Goal: Task Accomplishment & Management: Complete application form

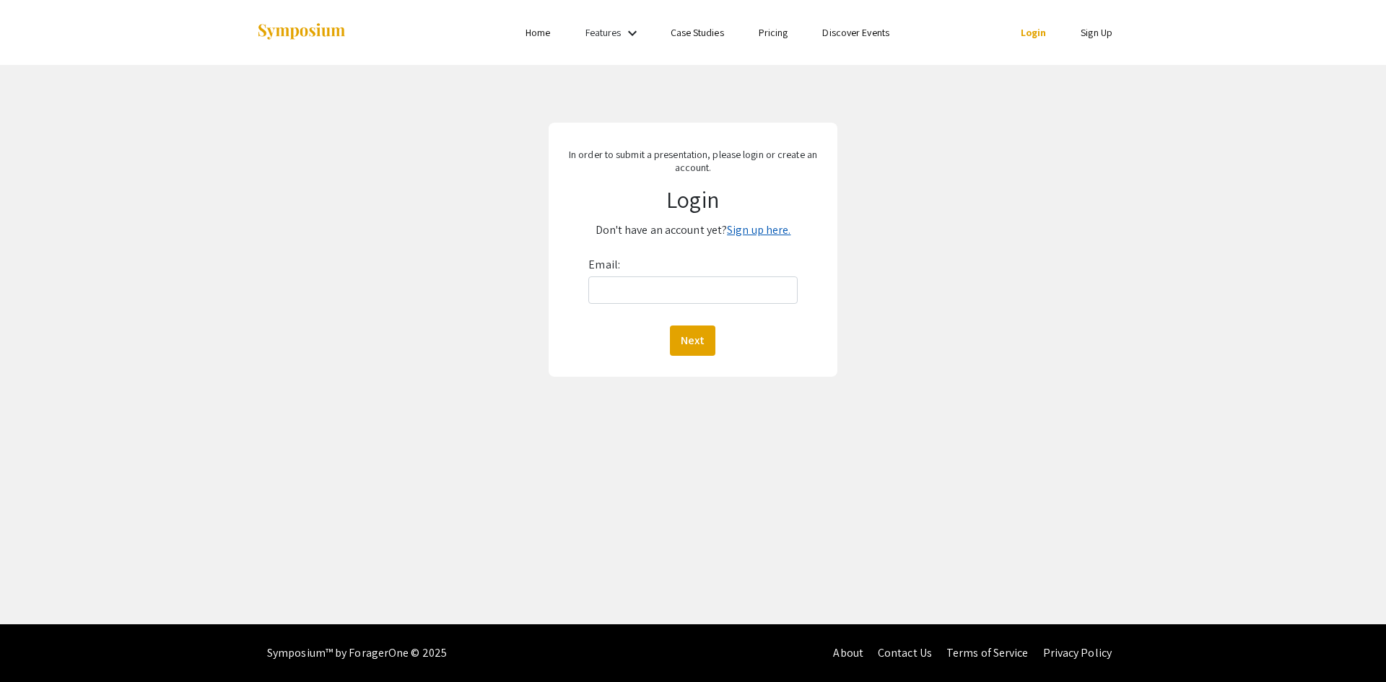
click at [777, 236] on link "Sign up here." at bounding box center [759, 229] width 64 height 15
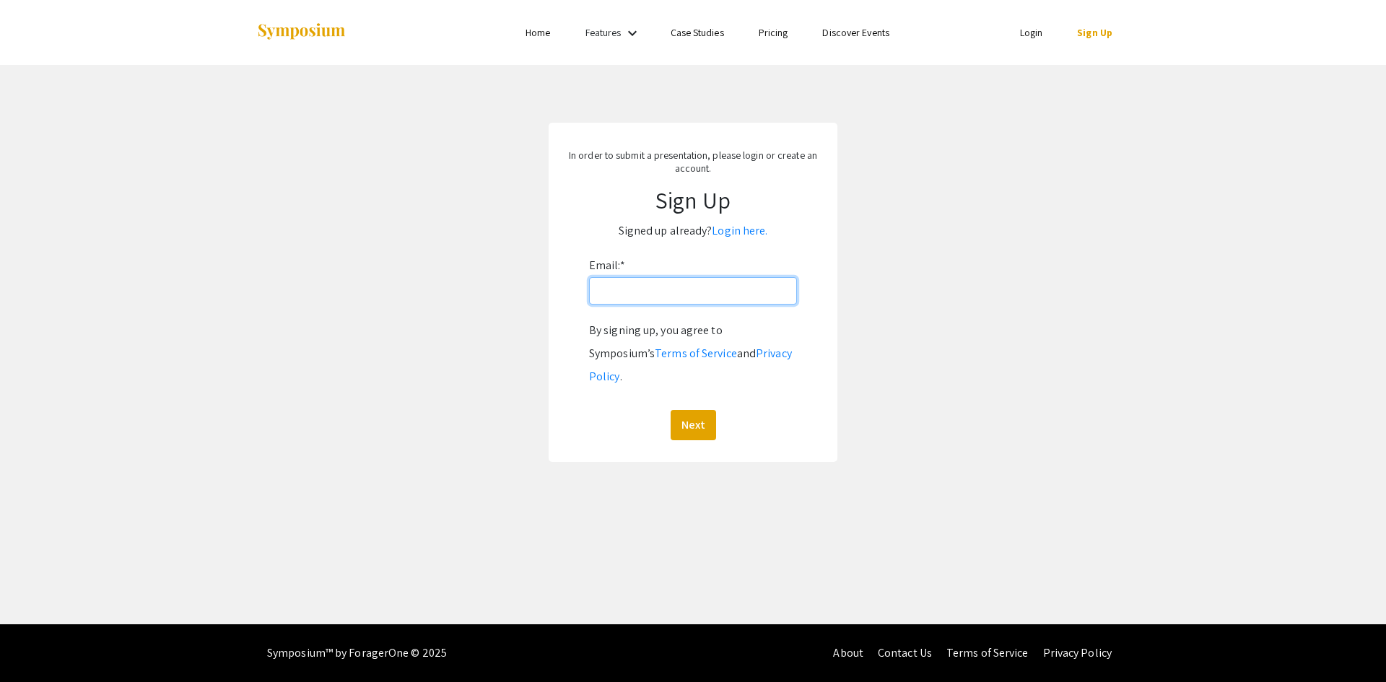
click at [713, 286] on input "Email: *" at bounding box center [693, 290] width 208 height 27
type input "[EMAIL_ADDRESS][DOMAIN_NAME]"
click at [671, 410] on button "Next" at bounding box center [693, 425] width 45 height 30
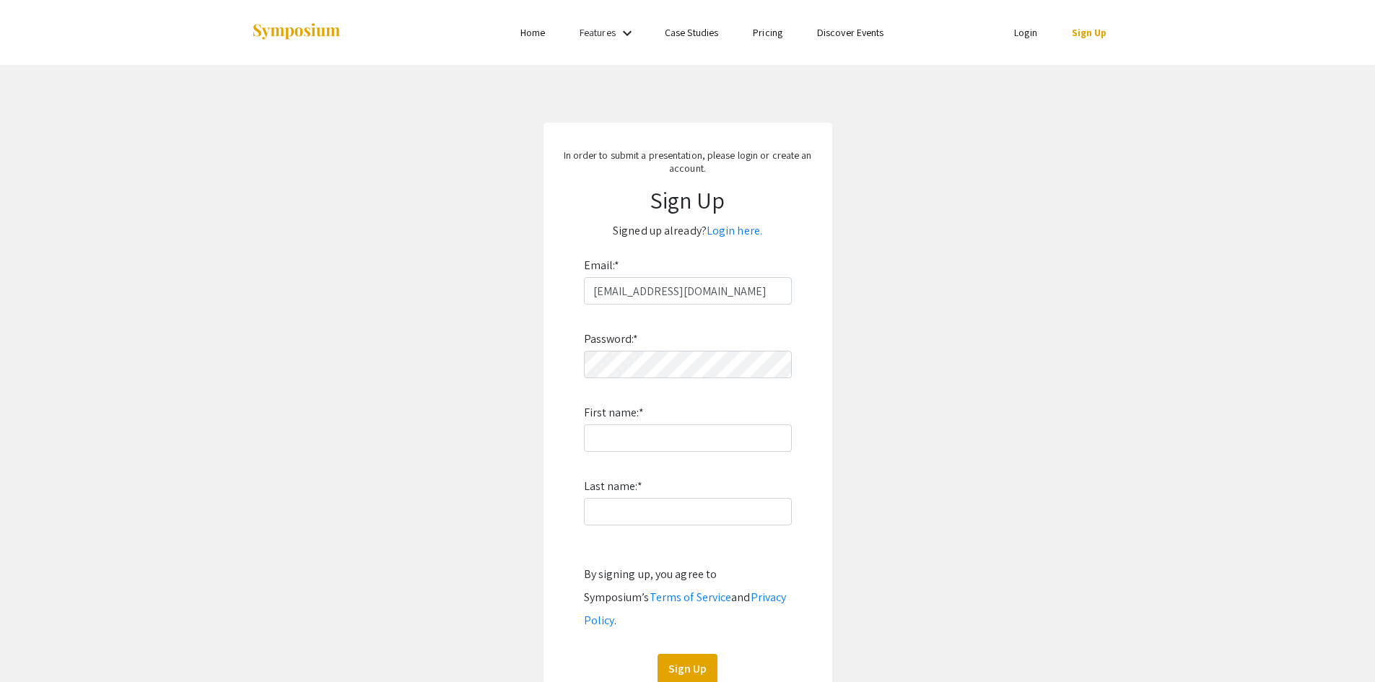
click at [697, 388] on div "Password: * First name: * Last name: * By signing up, you agree to Symposium’s …" at bounding box center [688, 495] width 208 height 380
type input "[PERSON_NAME]"
click at [702, 654] on button "Sign Up" at bounding box center [688, 669] width 60 height 30
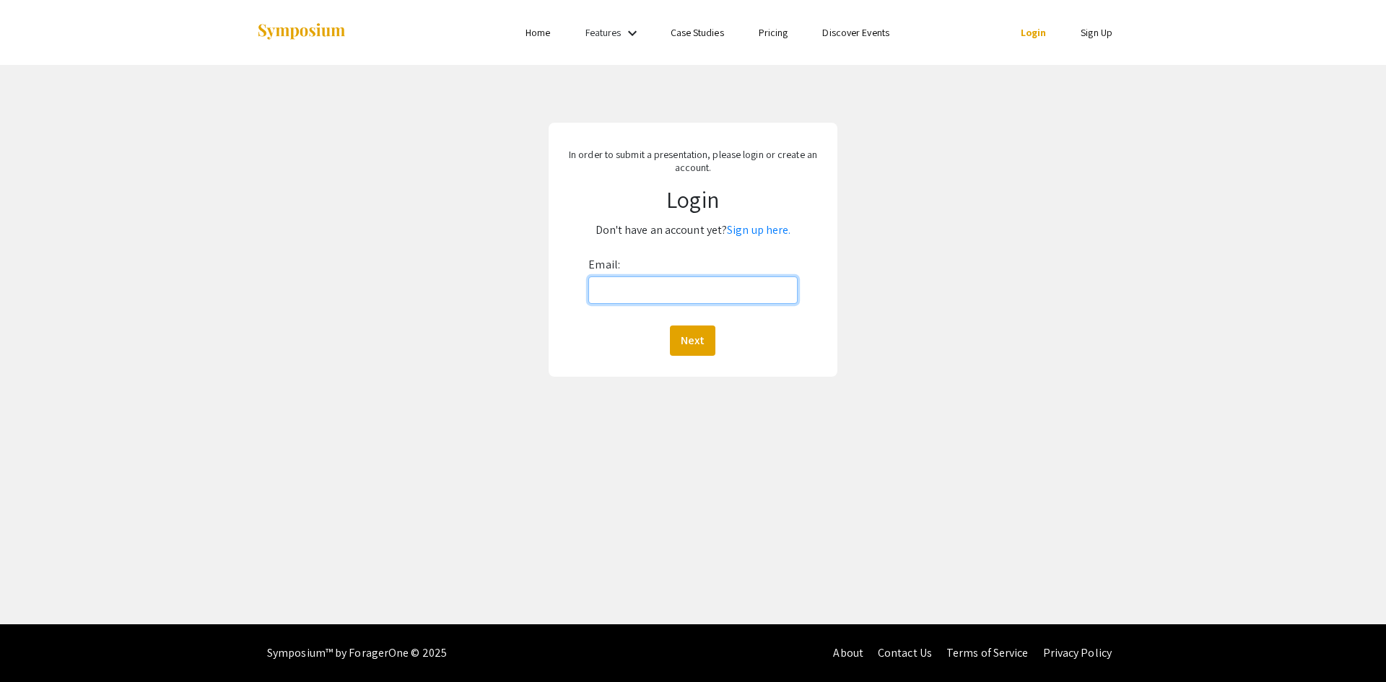
click at [651, 279] on input "Email:" at bounding box center [692, 290] width 209 height 27
type input "[EMAIL_ADDRESS][DOMAIN_NAME]"
click at [697, 336] on button "Next" at bounding box center [692, 341] width 45 height 30
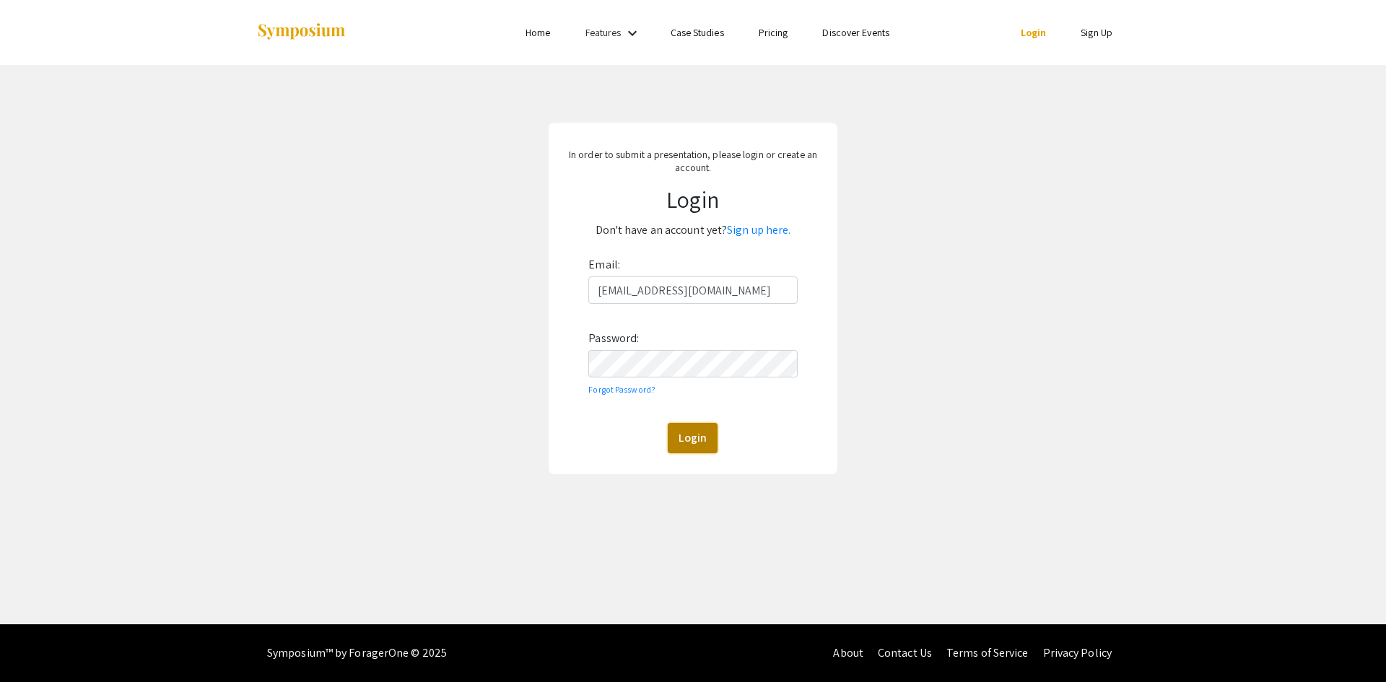
click at [702, 449] on button "Login" at bounding box center [693, 438] width 50 height 30
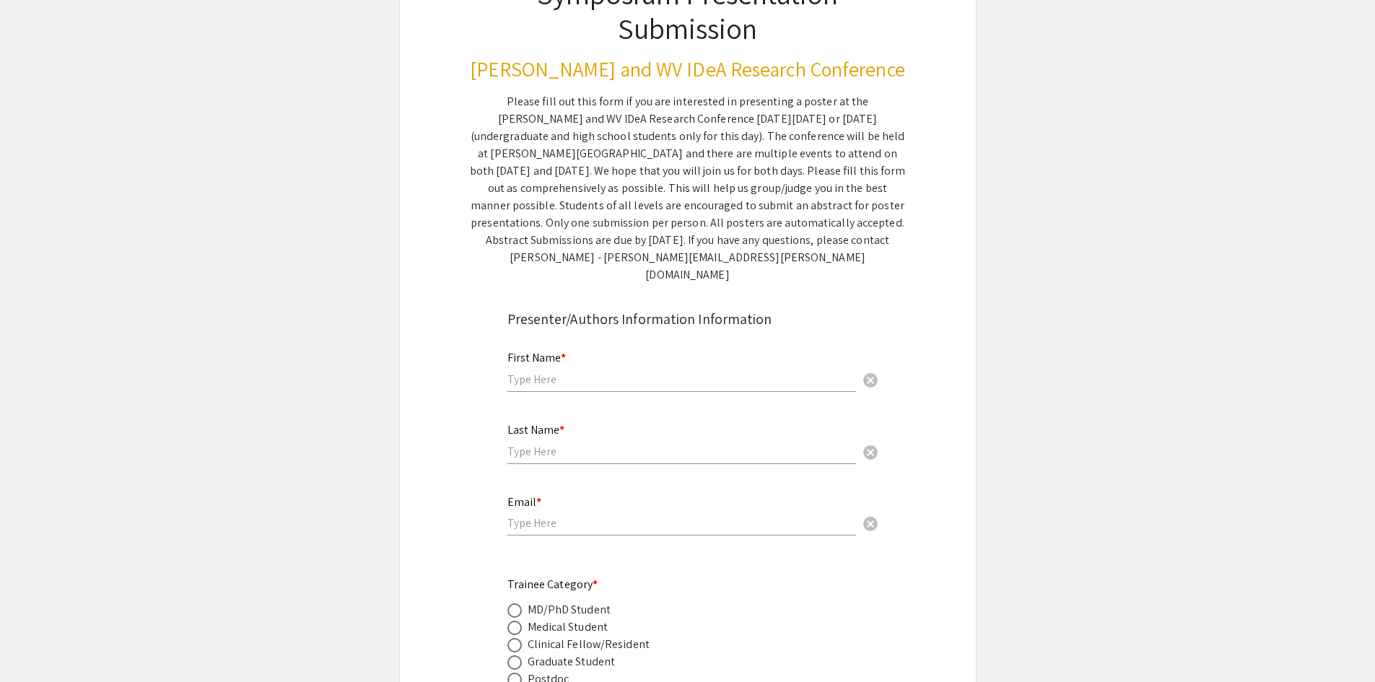
scroll to position [217, 0]
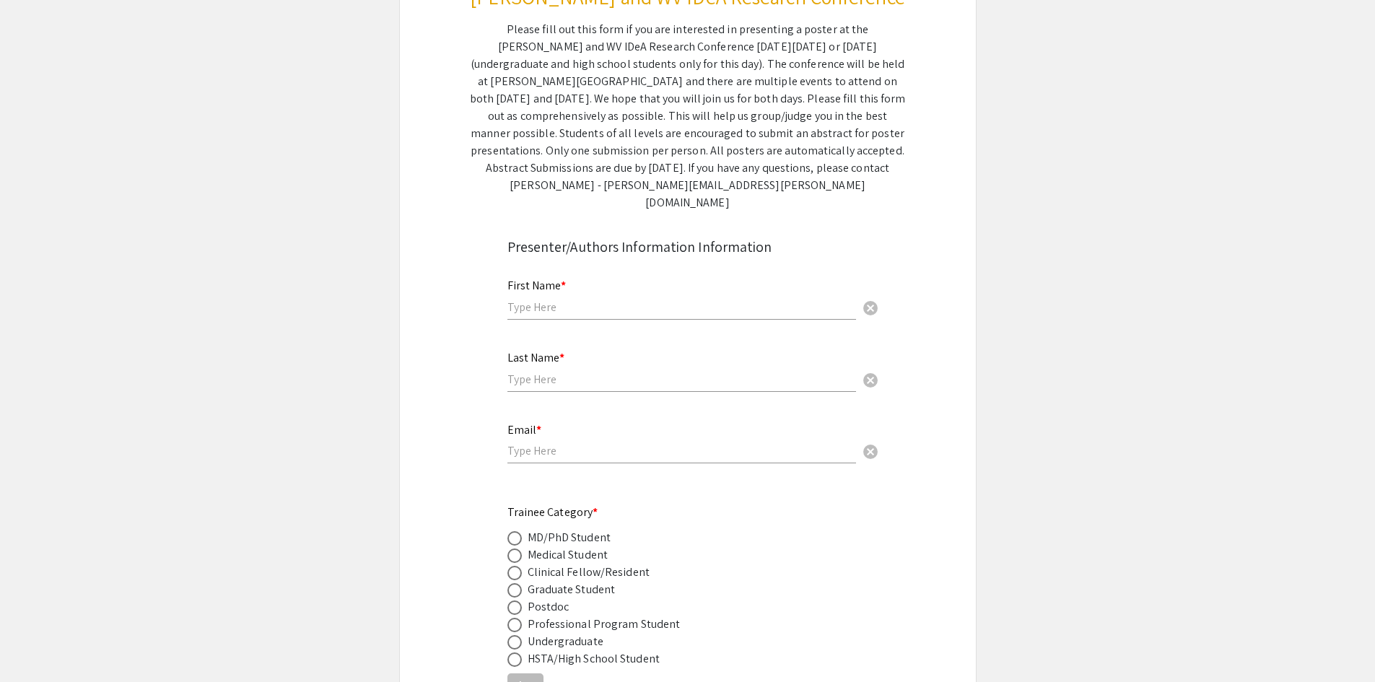
click at [707, 300] on input "text" at bounding box center [682, 307] width 349 height 15
type input "Davdi"
click at [707, 300] on input "Davdi" at bounding box center [682, 307] width 349 height 15
type input "[PERSON_NAME]"
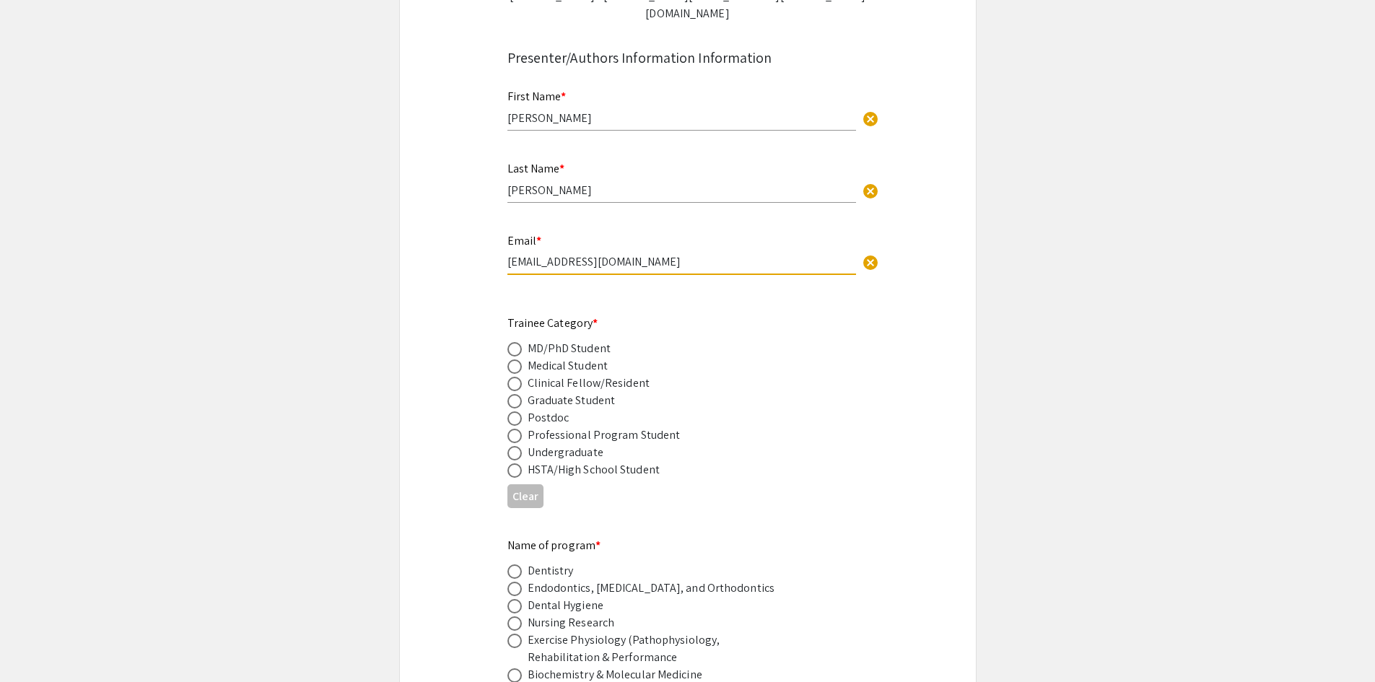
scroll to position [433, 0]
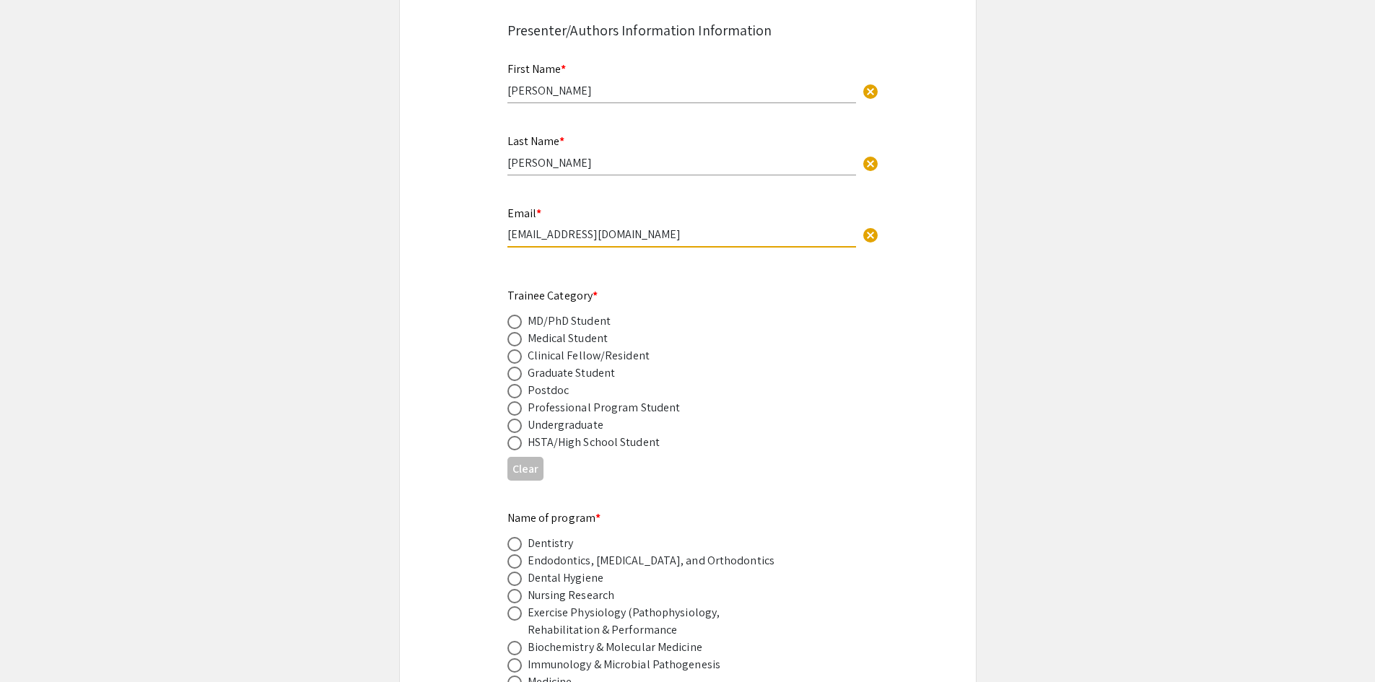
type input "[EMAIL_ADDRESS][DOMAIN_NAME]"
click at [578, 313] on div "MD/PhD Student" at bounding box center [569, 321] width 83 height 17
click at [517, 315] on span at bounding box center [515, 322] width 14 height 14
click at [517, 315] on input "radio" at bounding box center [515, 322] width 14 height 14
radio input "true"
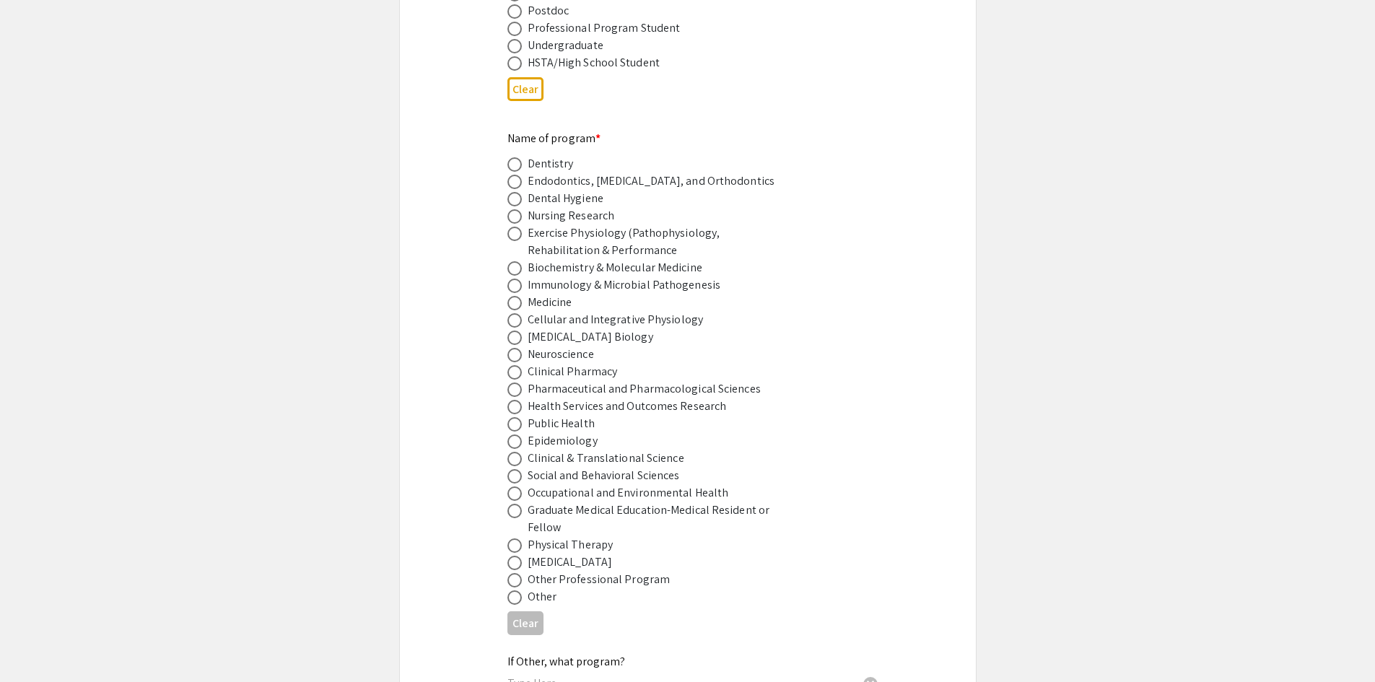
scroll to position [866, 0]
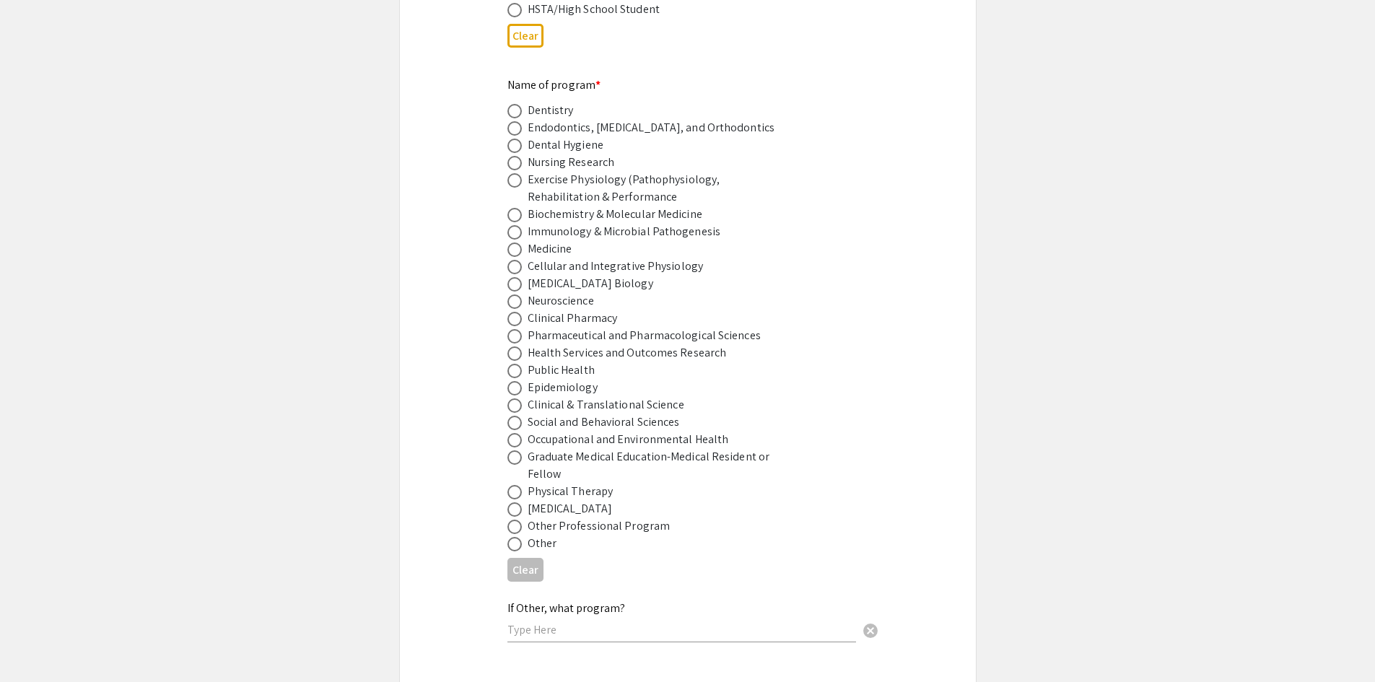
click at [512, 295] on span at bounding box center [515, 302] width 14 height 14
click at [512, 295] on input "radio" at bounding box center [515, 302] width 14 height 14
radio input "true"
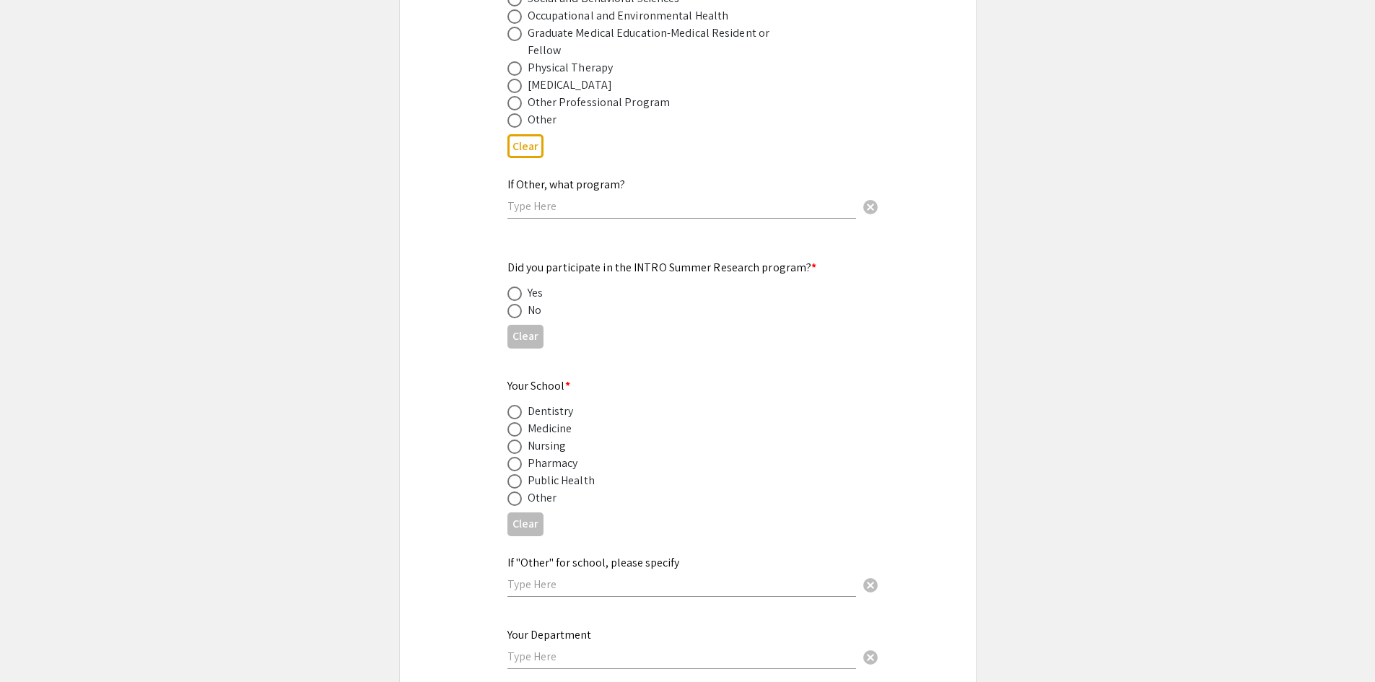
scroll to position [1300, 0]
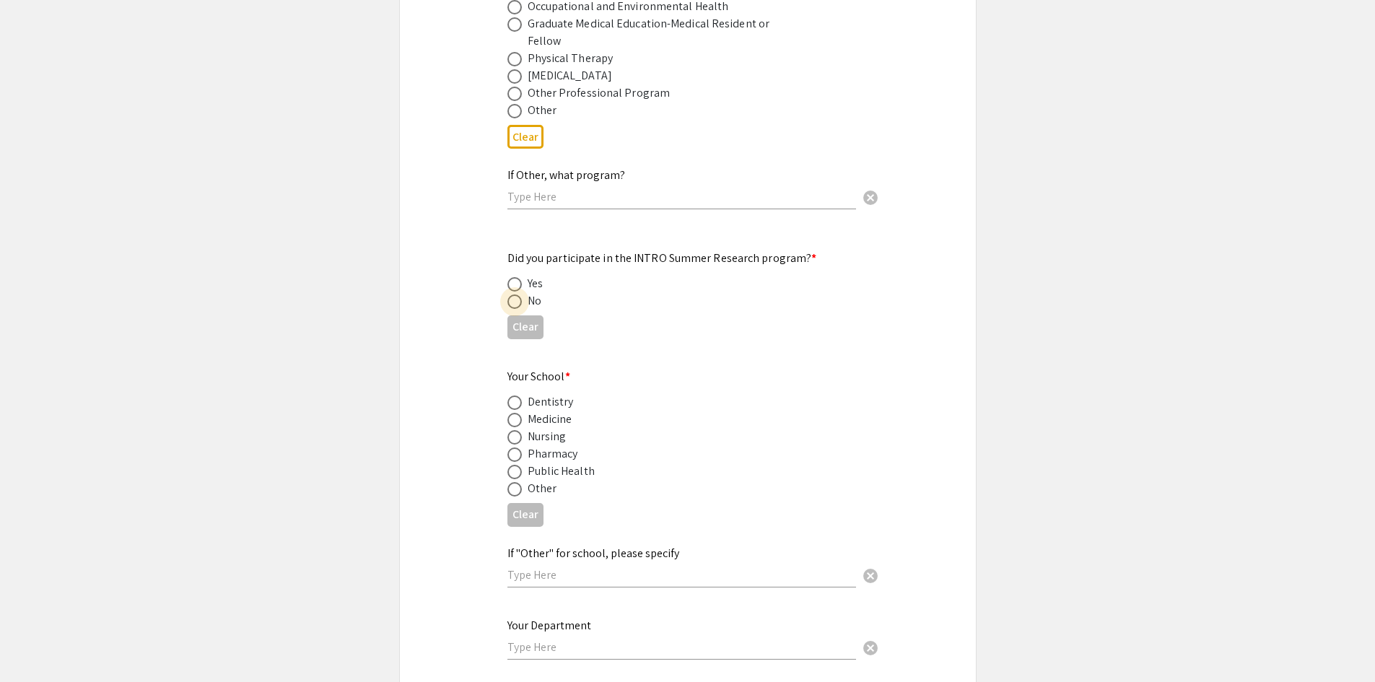
click at [515, 295] on span at bounding box center [515, 302] width 14 height 14
click at [515, 295] on input "radio" at bounding box center [515, 302] width 14 height 14
radio input "true"
click at [518, 413] on span at bounding box center [515, 420] width 14 height 14
click at [518, 413] on input "radio" at bounding box center [515, 420] width 14 height 14
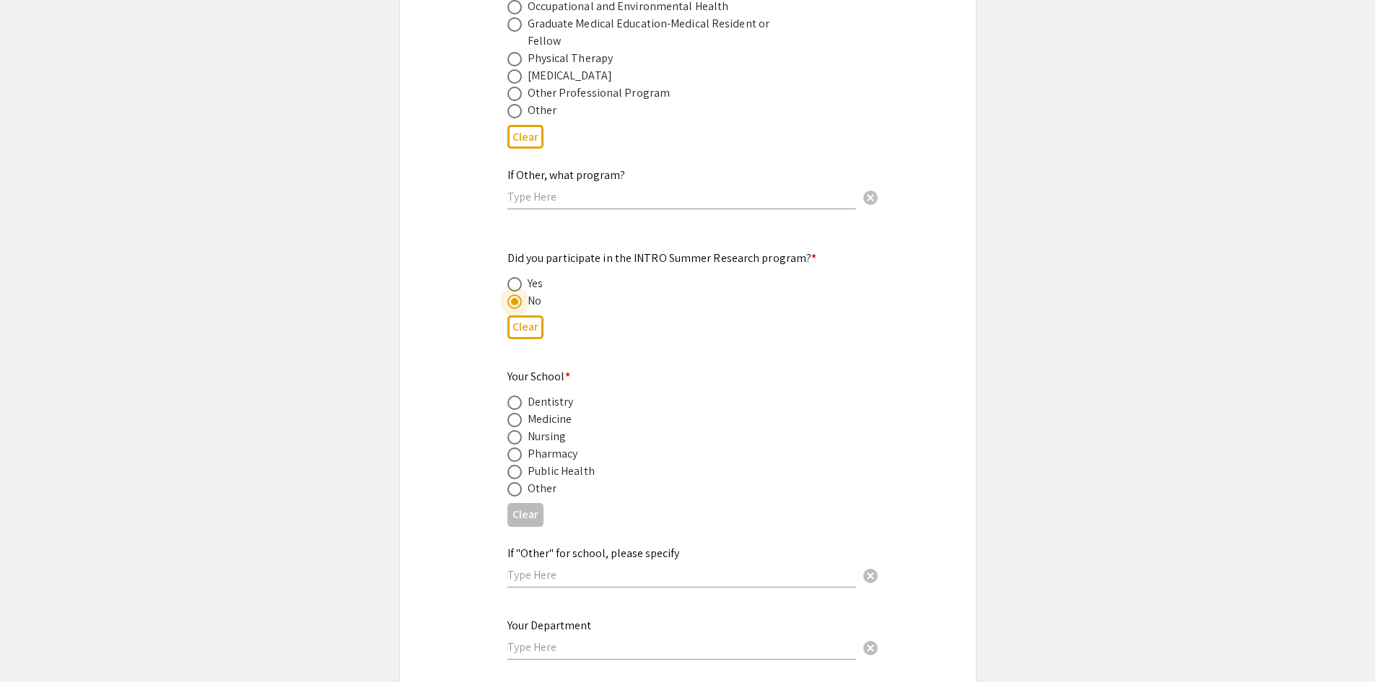
radio input "true"
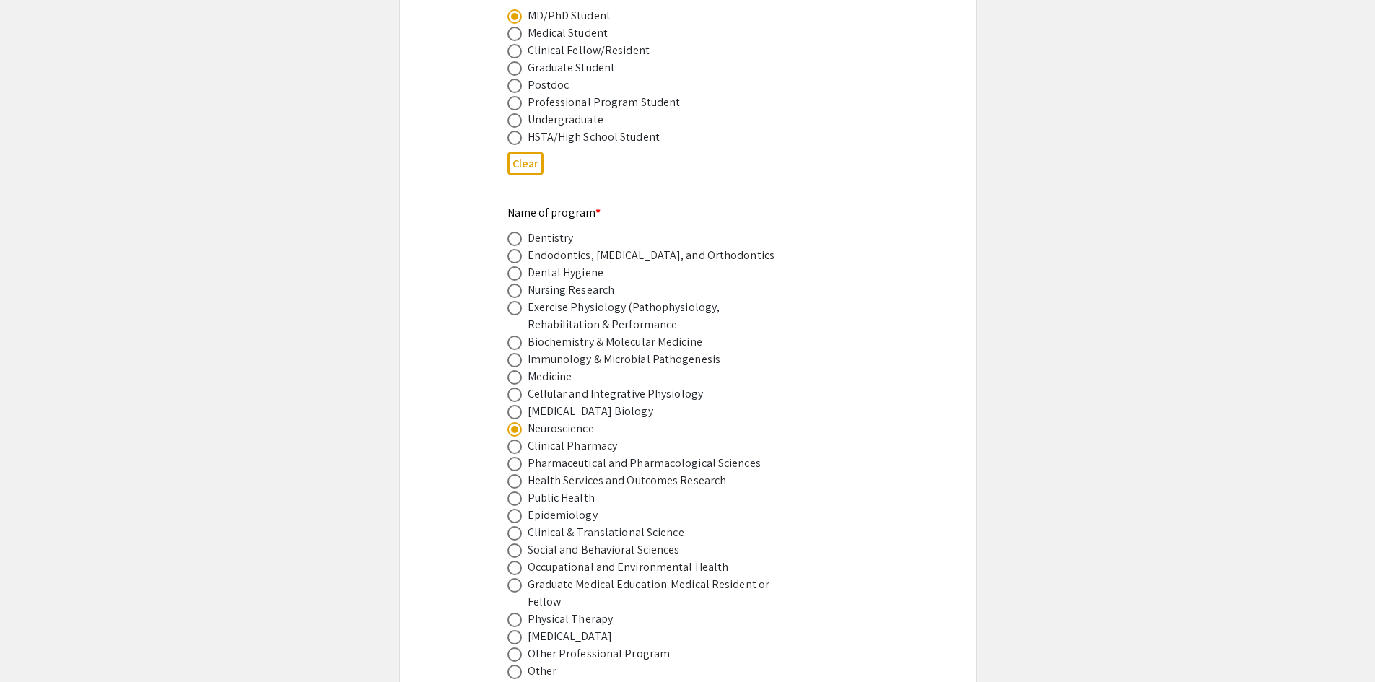
scroll to position [722, 0]
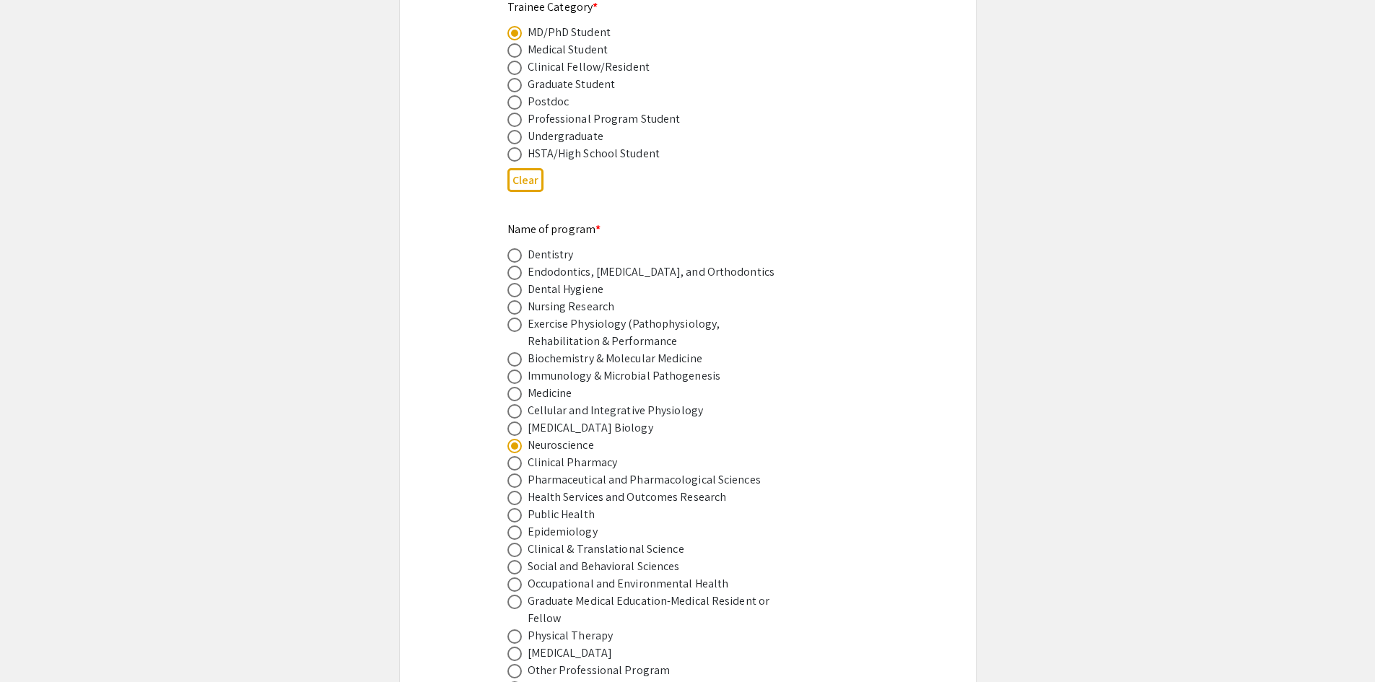
click at [518, 387] on span at bounding box center [515, 394] width 14 height 14
click at [518, 387] on input "radio" at bounding box center [515, 394] width 14 height 14
radio input "true"
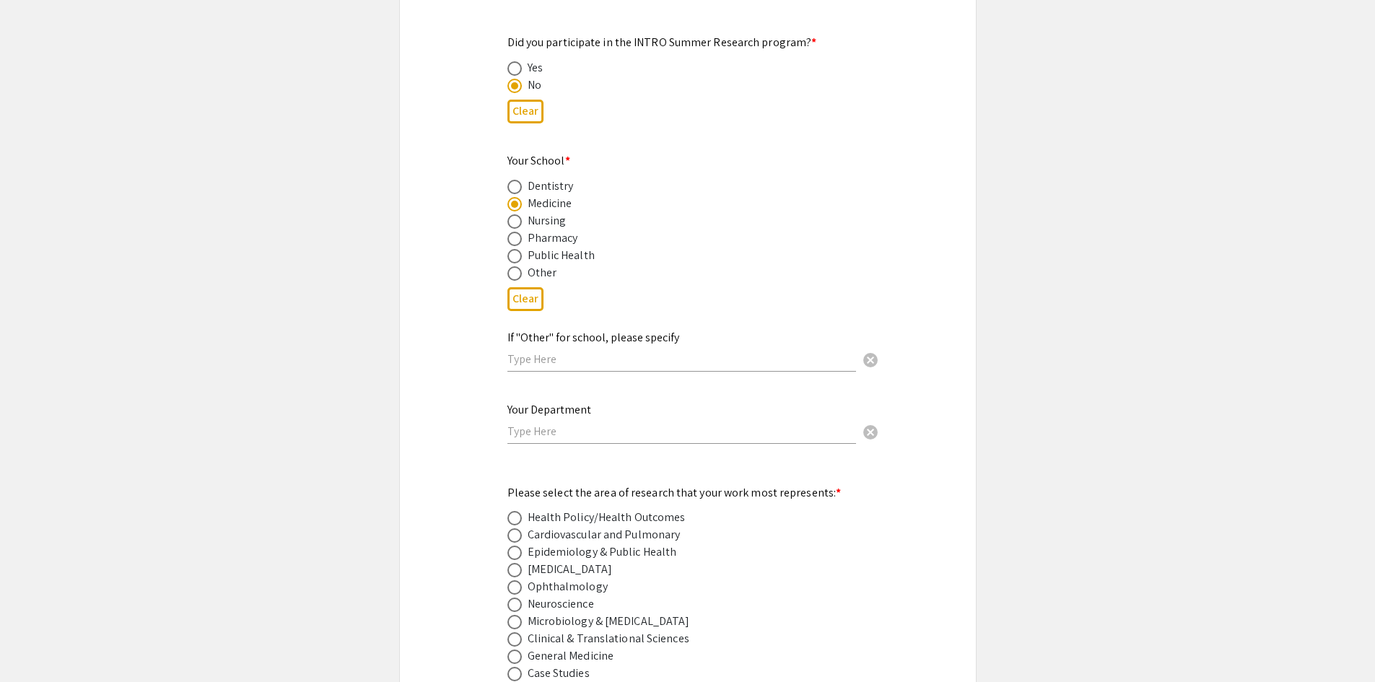
scroll to position [1516, 0]
click at [547, 423] on input "text" at bounding box center [682, 430] width 349 height 15
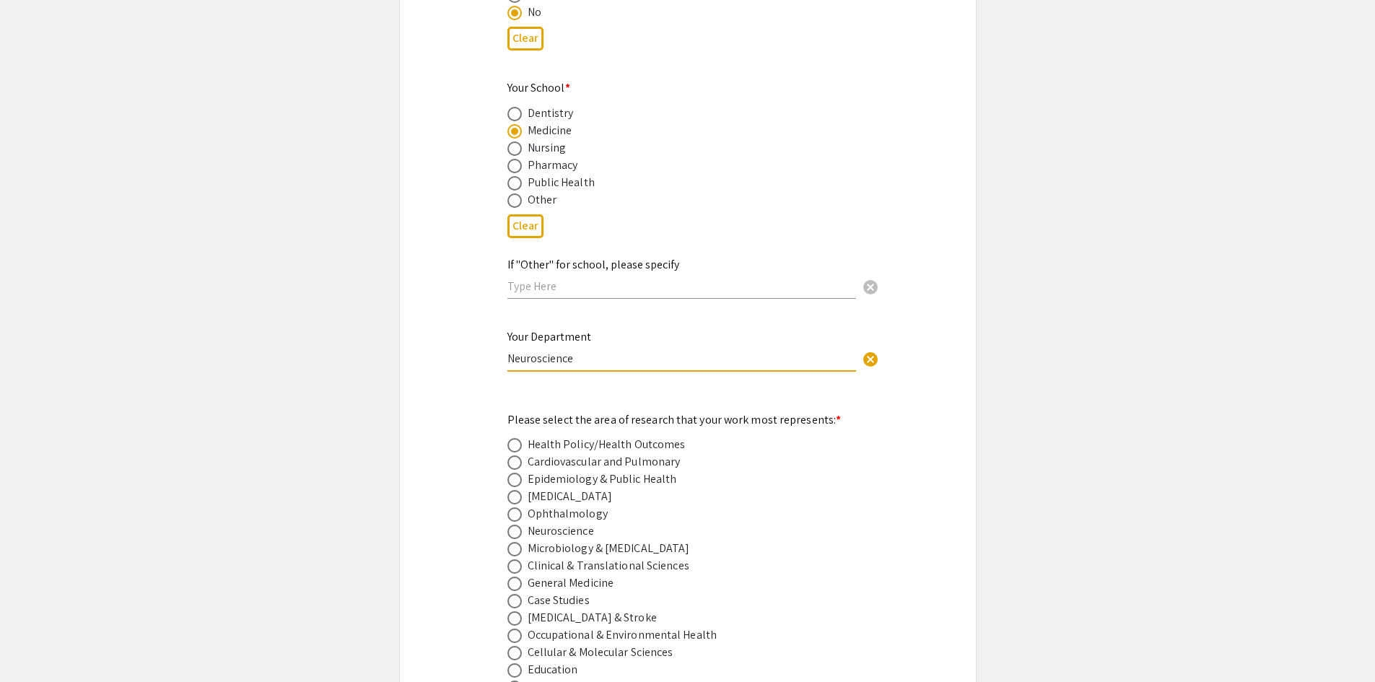
type input "Neuroscience"
click at [434, 414] on div "Symposium Presentation Submission [PERSON_NAME] and WV IDeA Research Conference…" at bounding box center [688, 488] width 578 height 3983
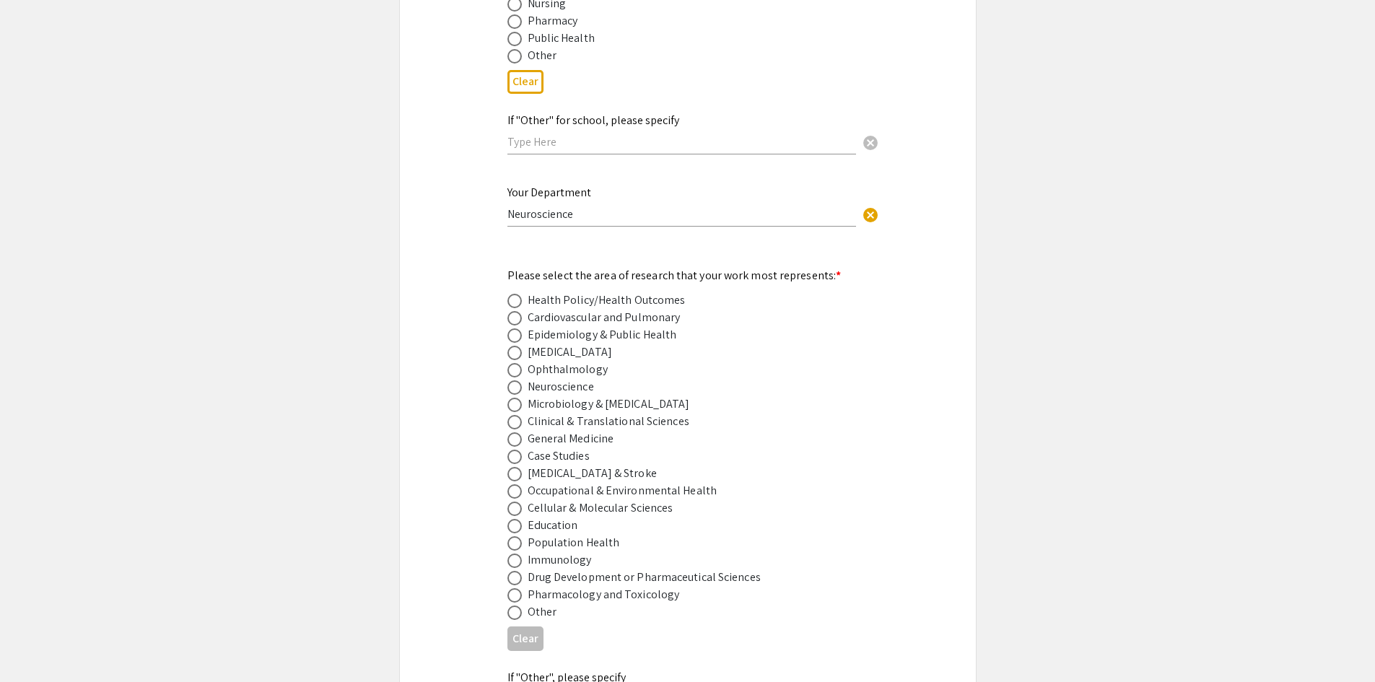
scroll to position [1805, 0]
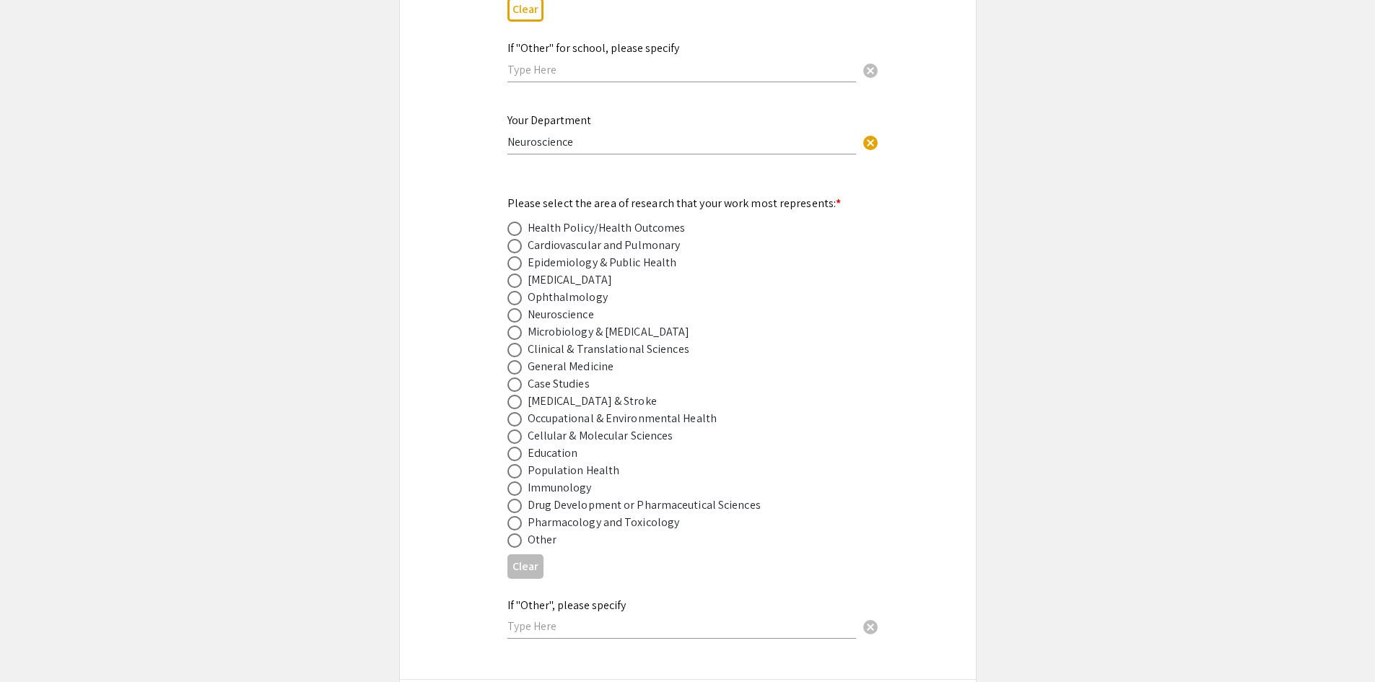
click at [518, 222] on span at bounding box center [515, 229] width 14 height 14
click at [518, 222] on input "radio" at bounding box center [515, 229] width 14 height 14
radio input "true"
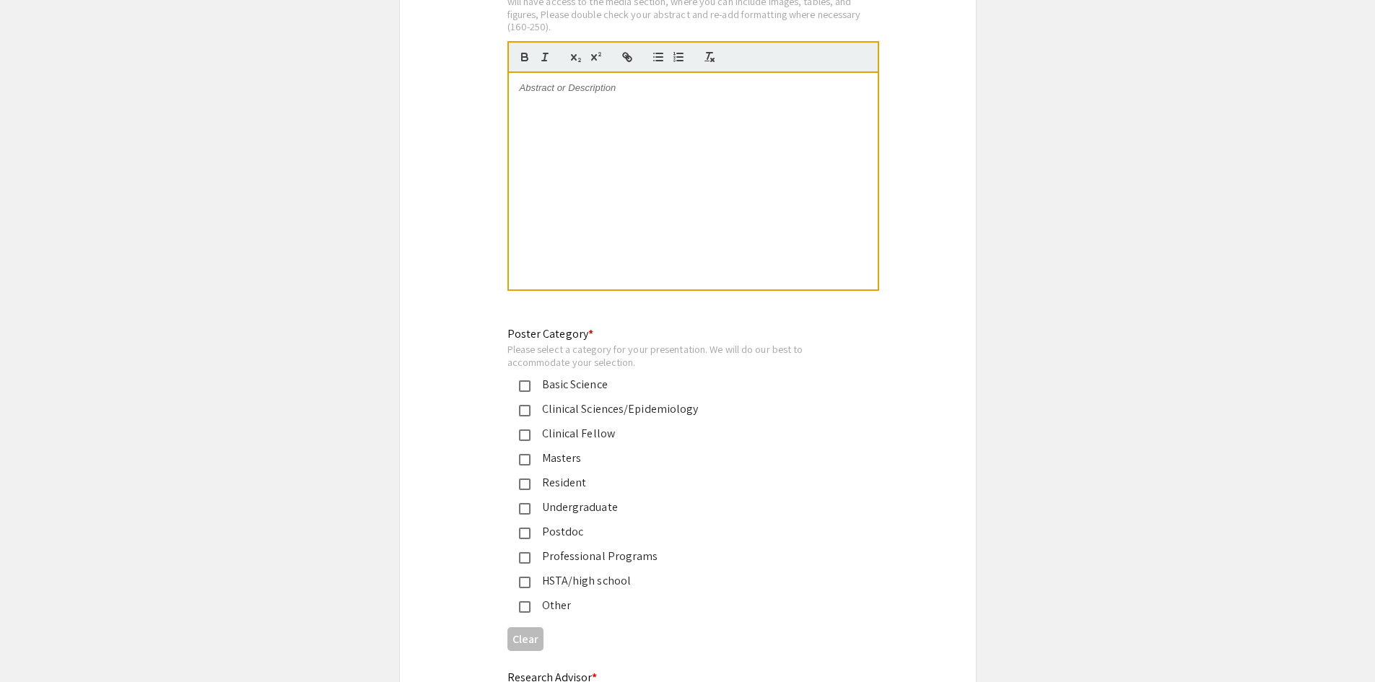
scroll to position [3104, 0]
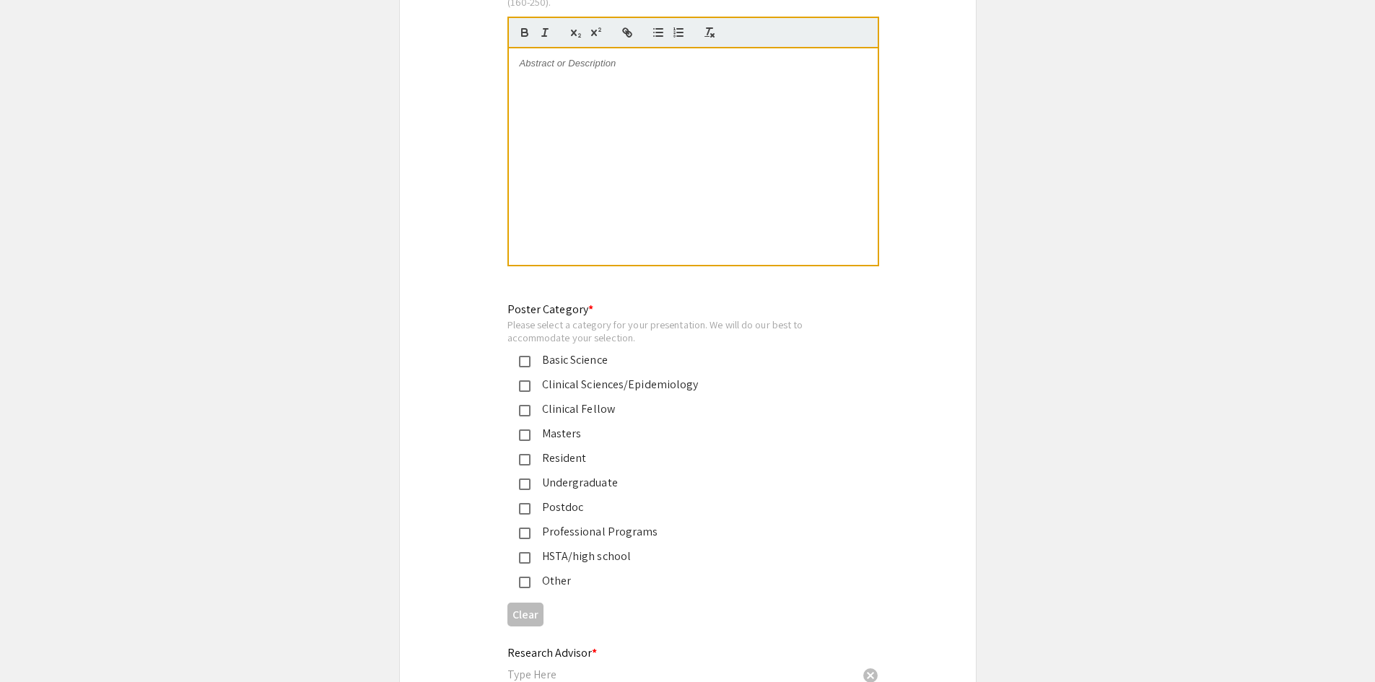
click at [518, 376] on div "Clinical Sciences/Epidemiology" at bounding box center [677, 384] width 338 height 17
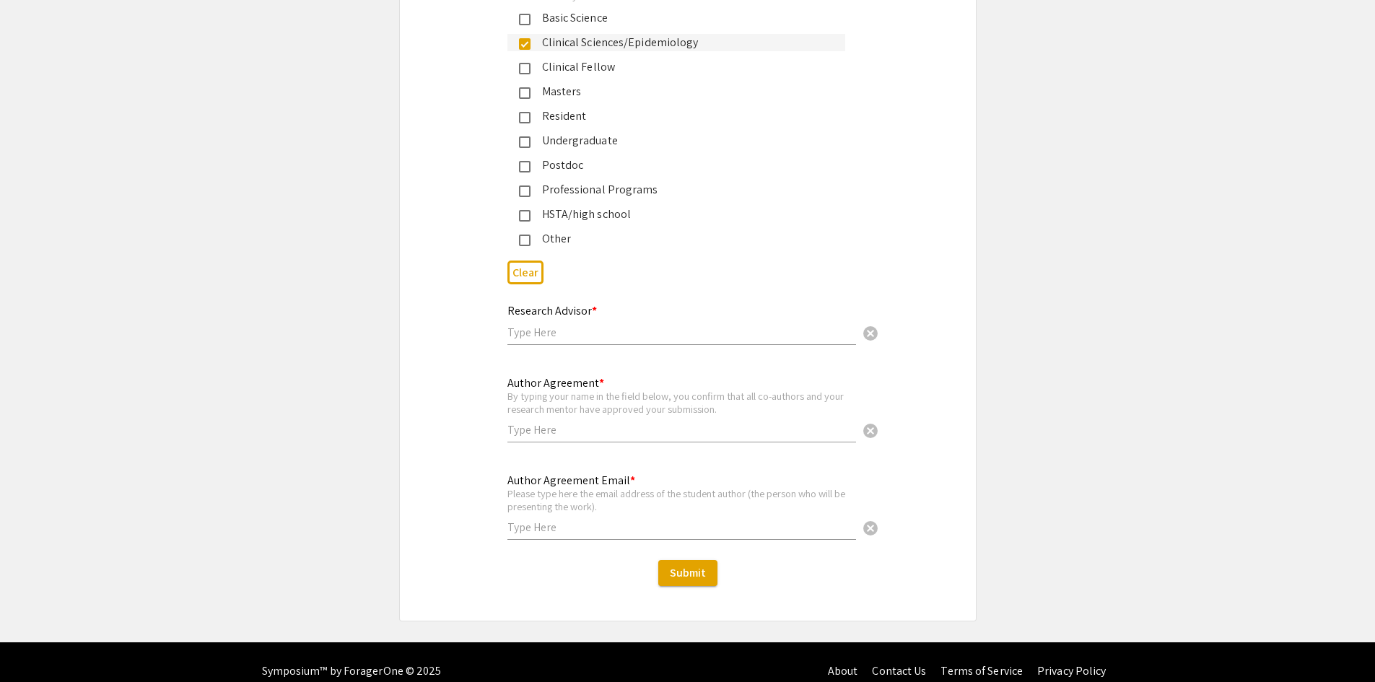
scroll to position [3447, 0]
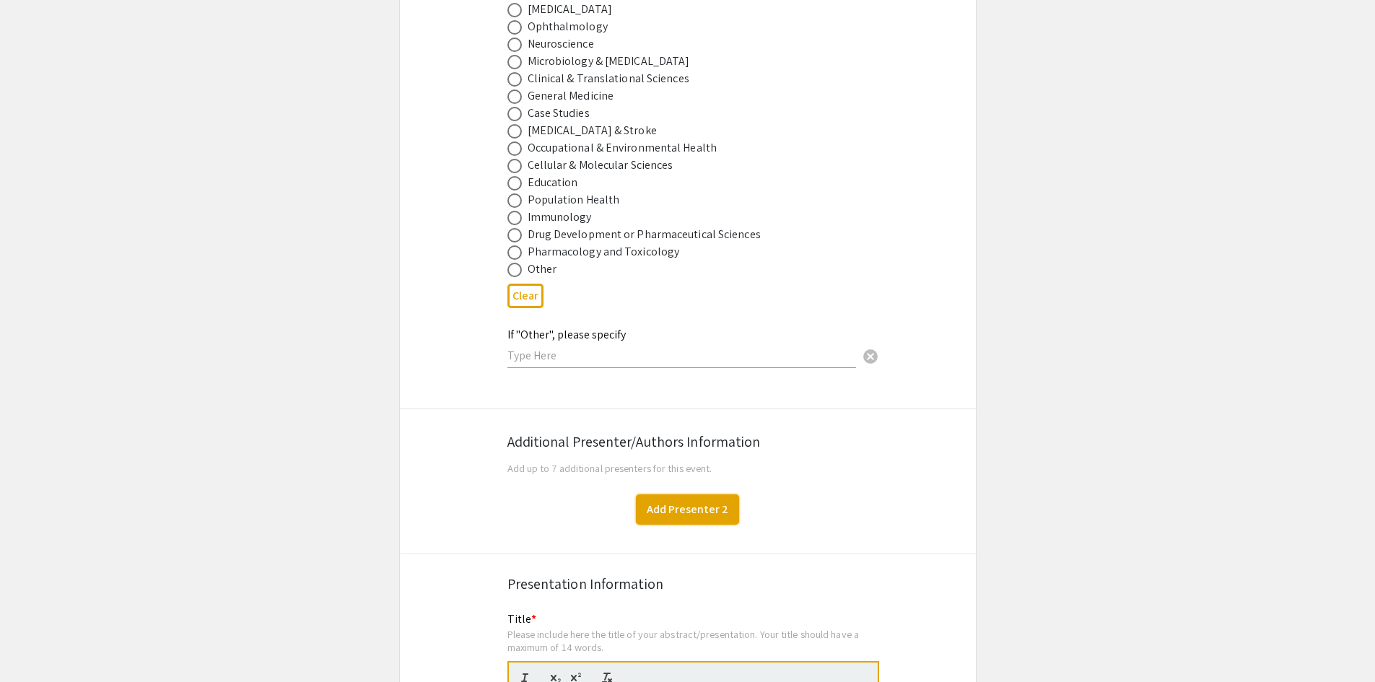
click at [706, 495] on button "Add Presenter 2" at bounding box center [687, 510] width 103 height 30
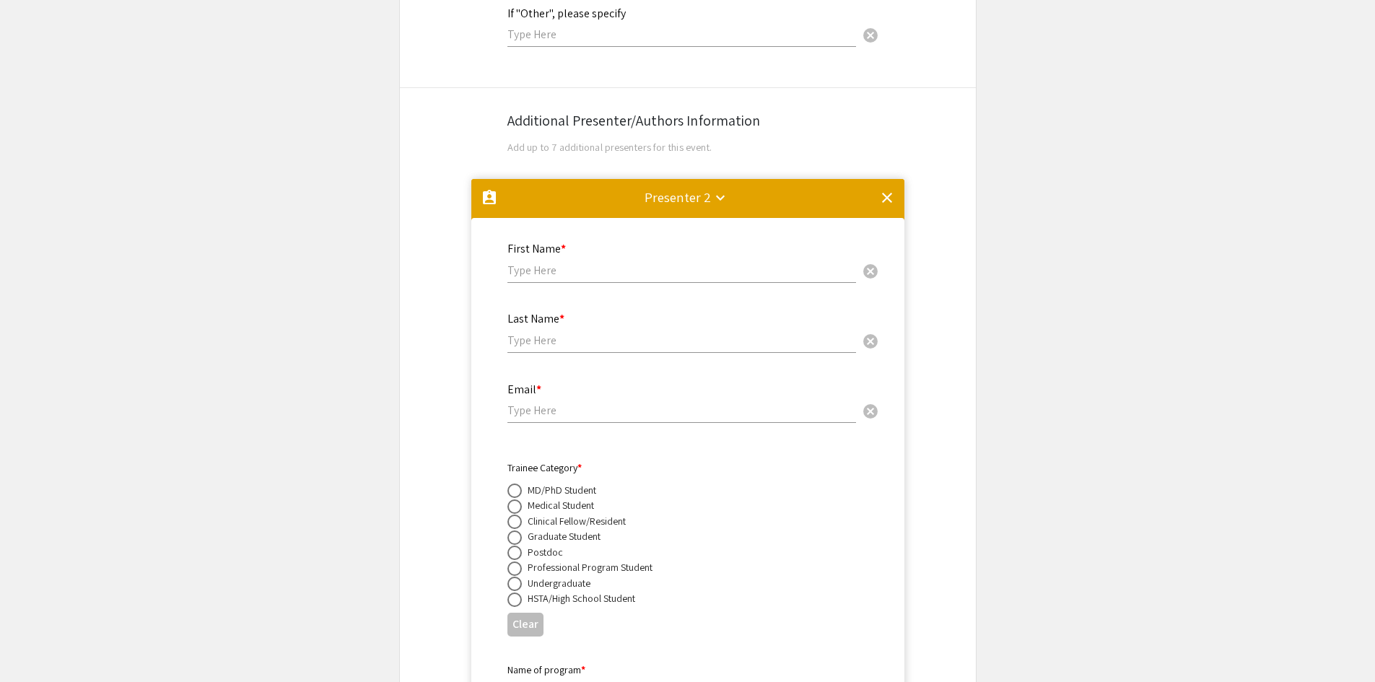
scroll to position [2270, 0]
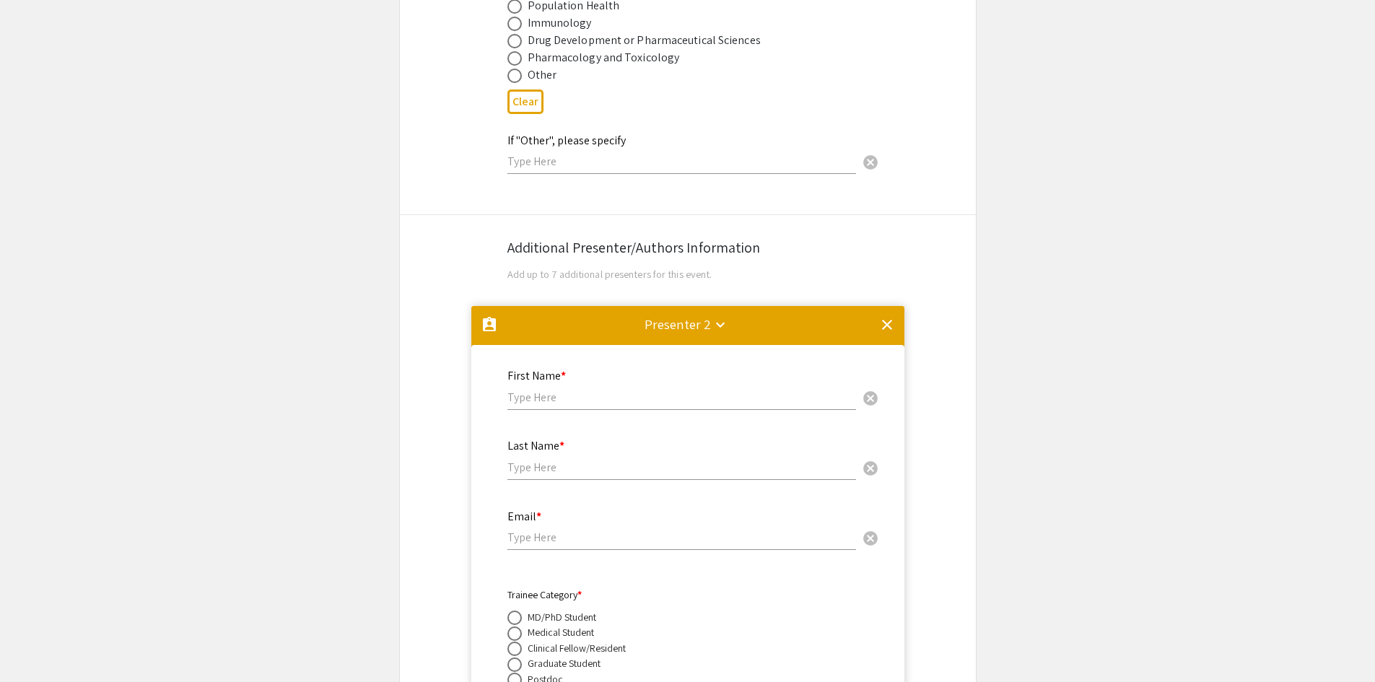
click at [885, 316] on mat-icon "clear" at bounding box center [887, 324] width 17 height 17
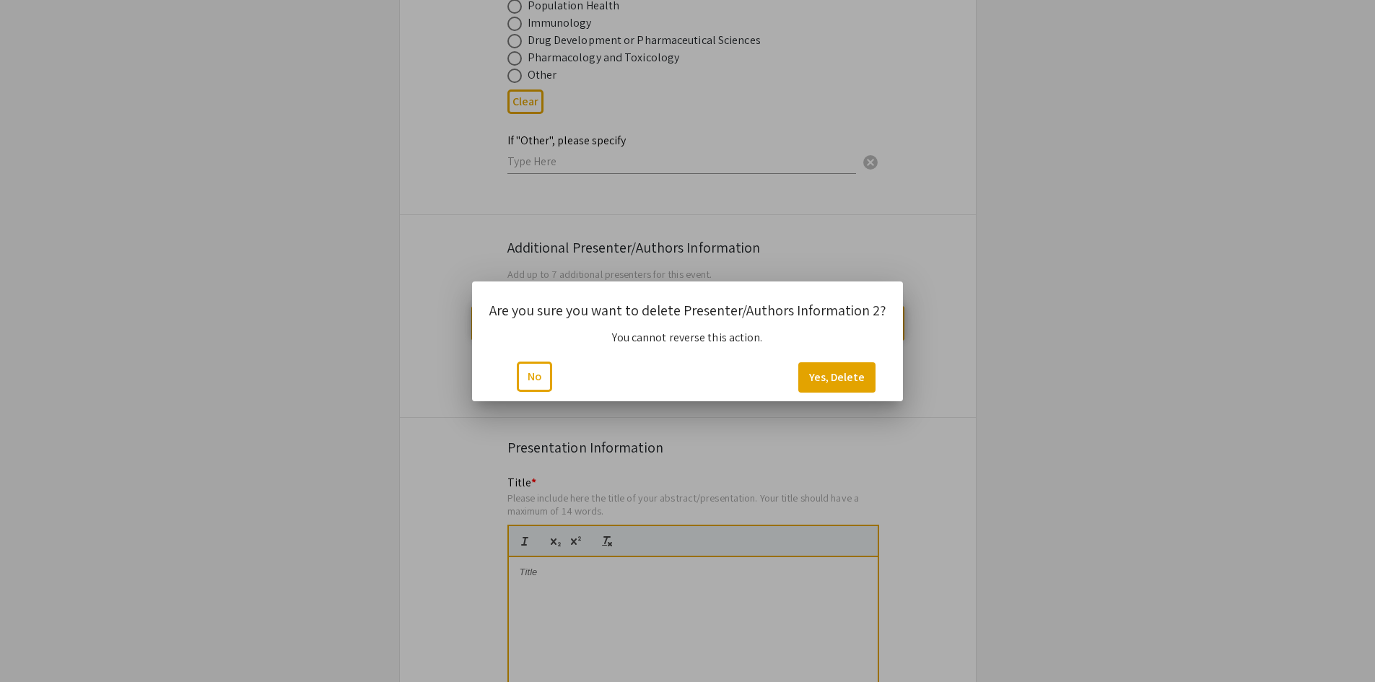
scroll to position [0, 0]
click at [835, 380] on button "Yes, Delete" at bounding box center [836, 377] width 77 height 30
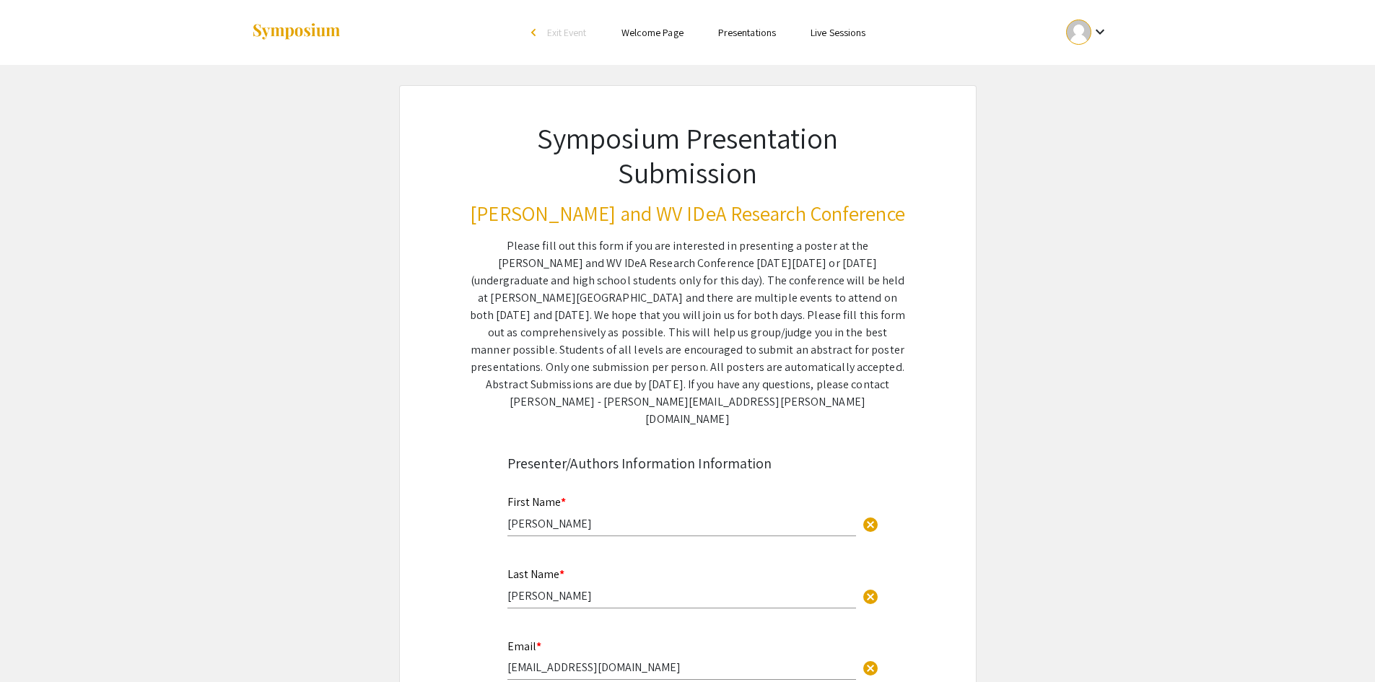
scroll to position [2270, 0]
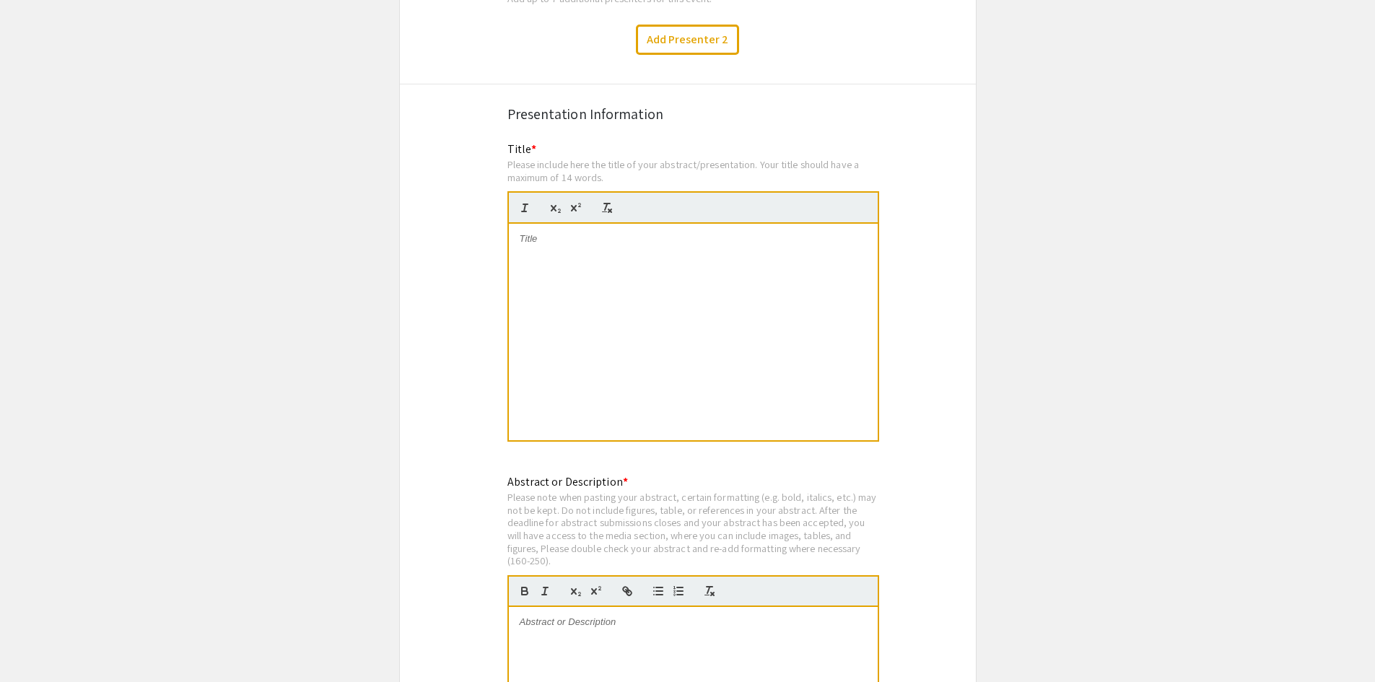
scroll to position [2559, 0]
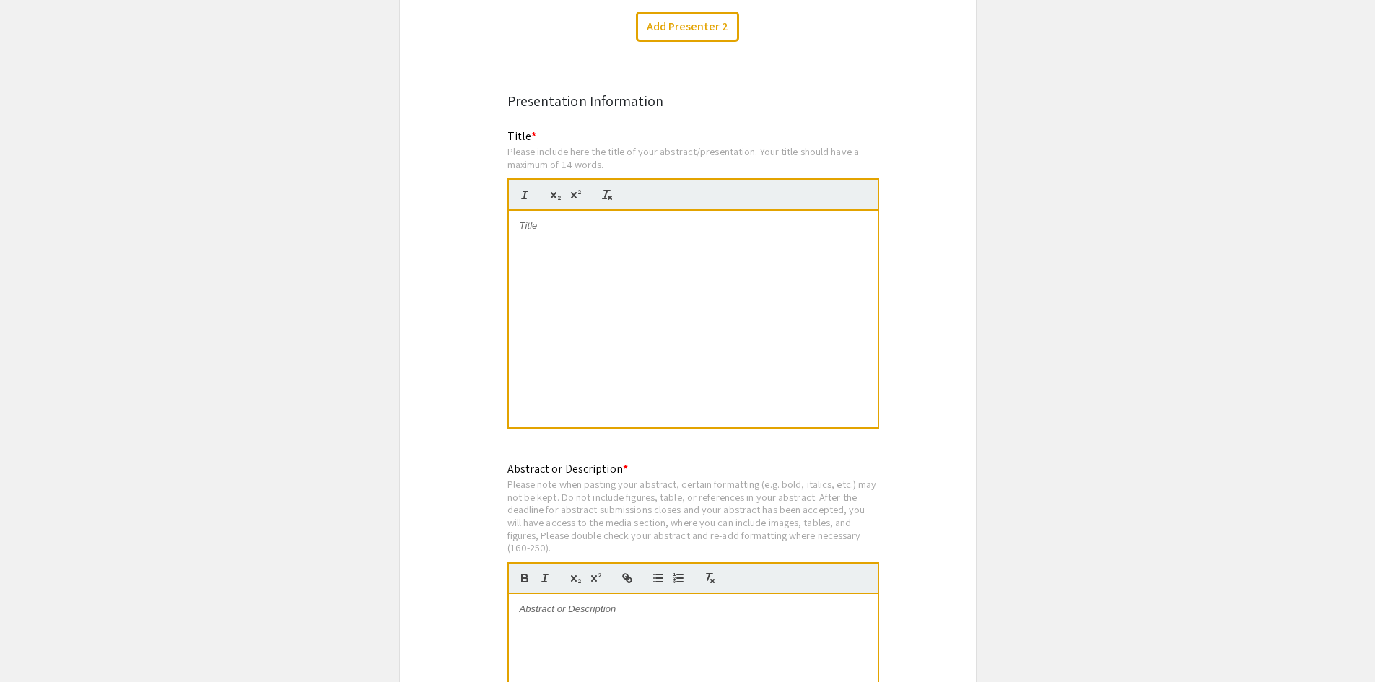
click at [619, 240] on div at bounding box center [693, 319] width 369 height 217
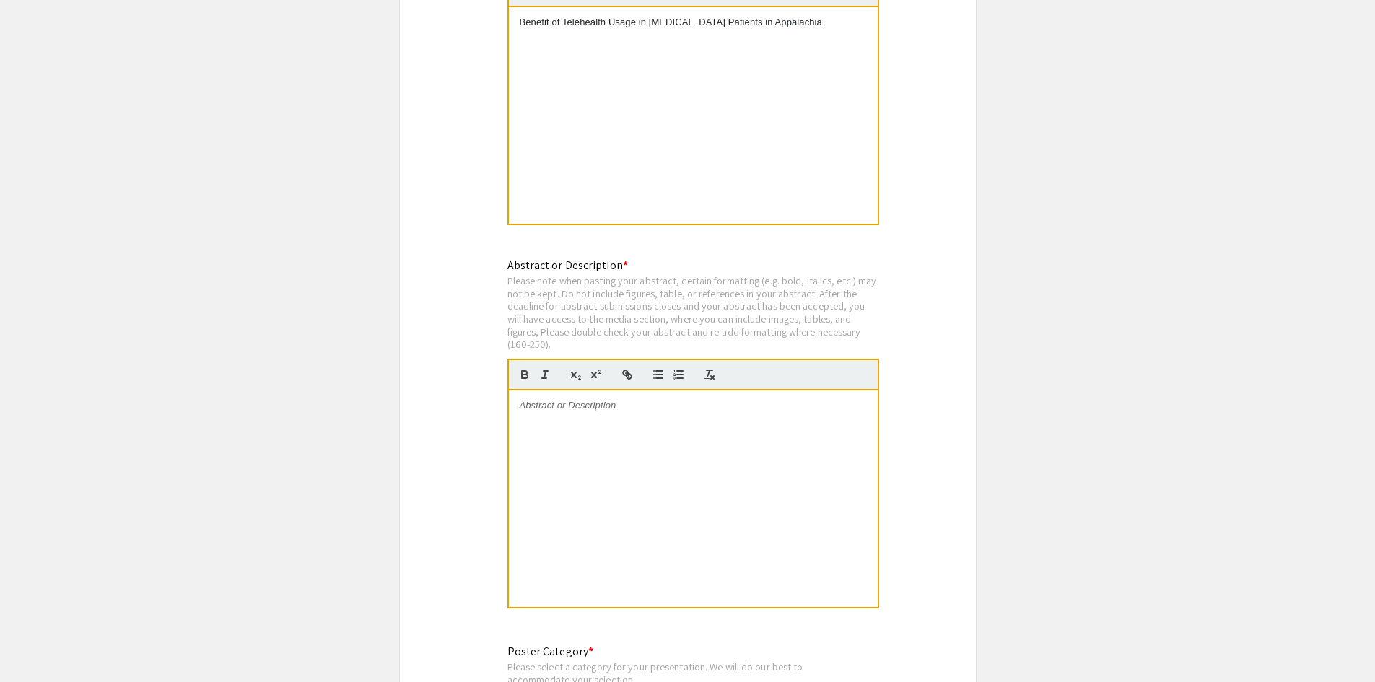
scroll to position [2775, 0]
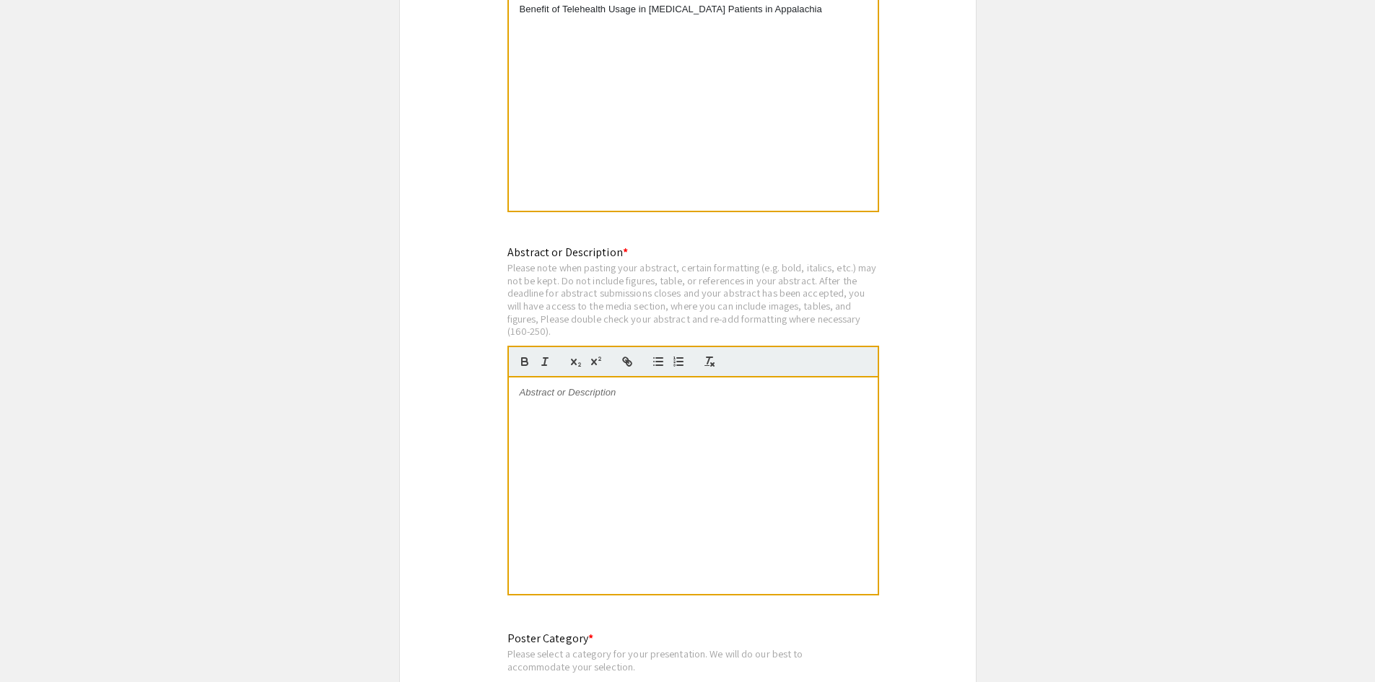
click at [638, 404] on div at bounding box center [693, 486] width 369 height 217
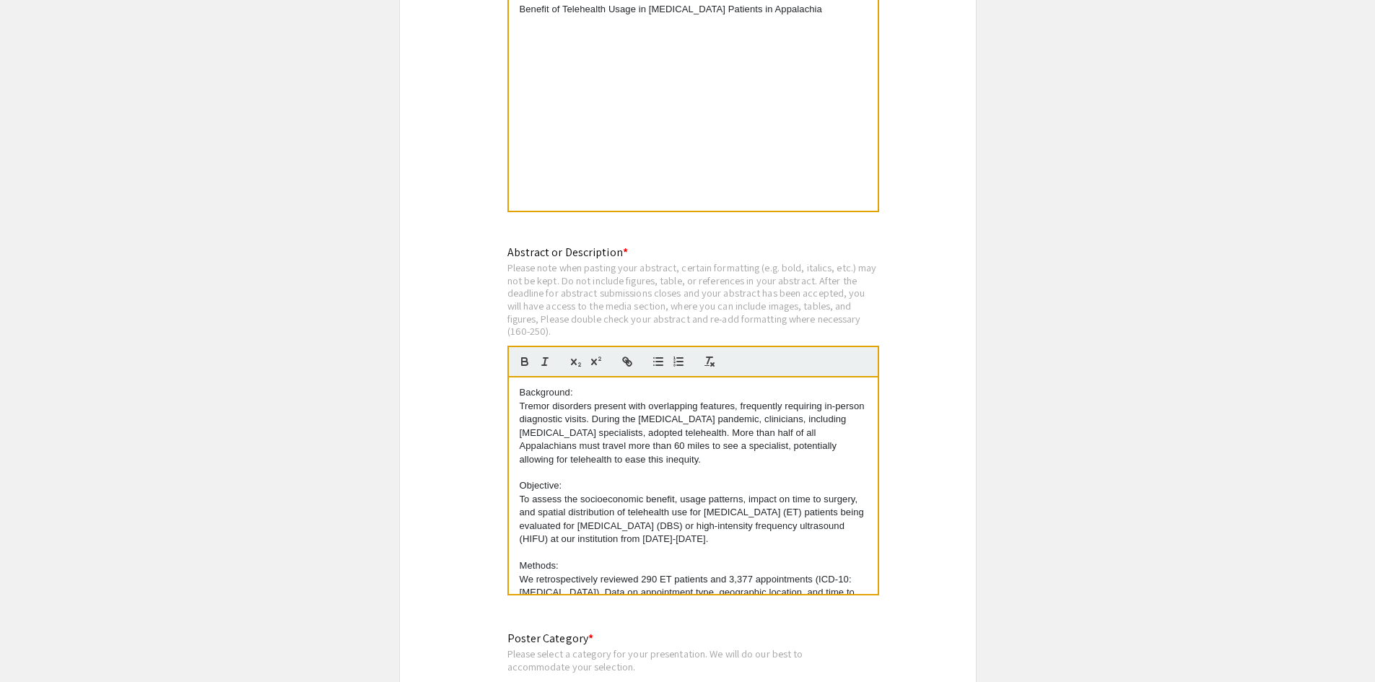
scroll to position [323, 0]
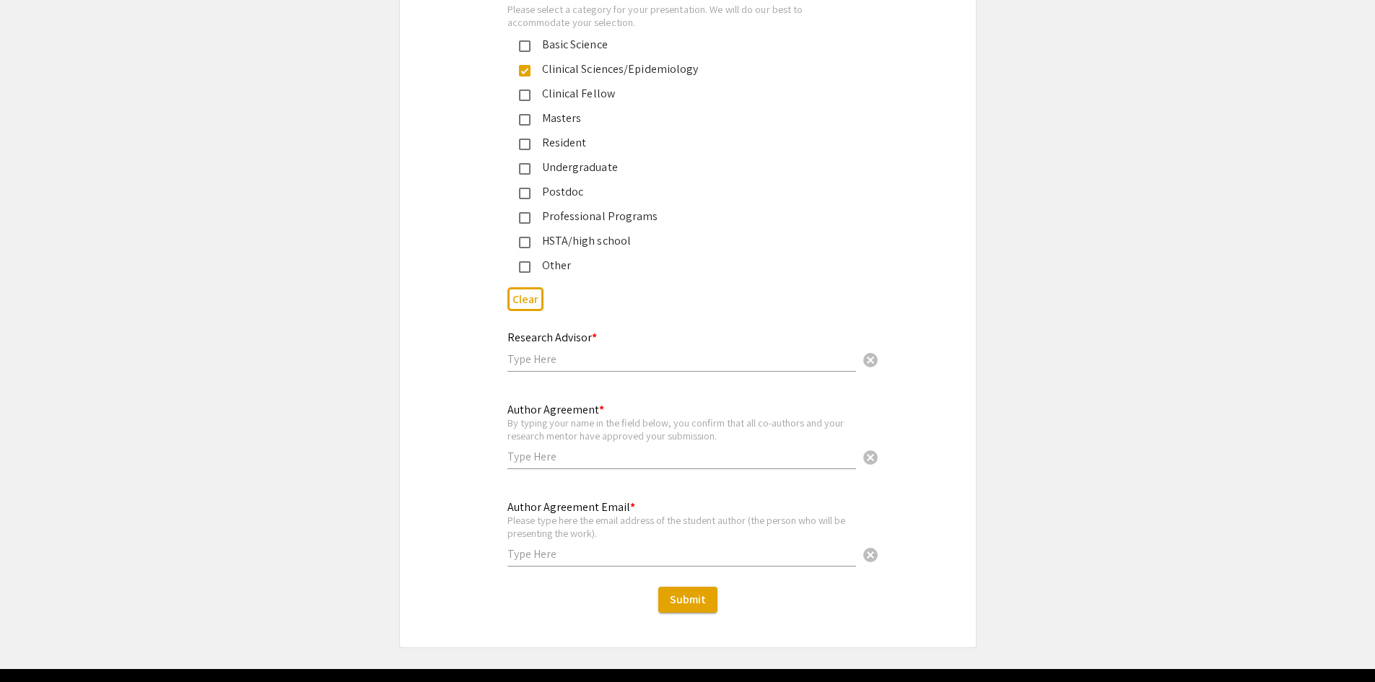
scroll to position [3447, 0]
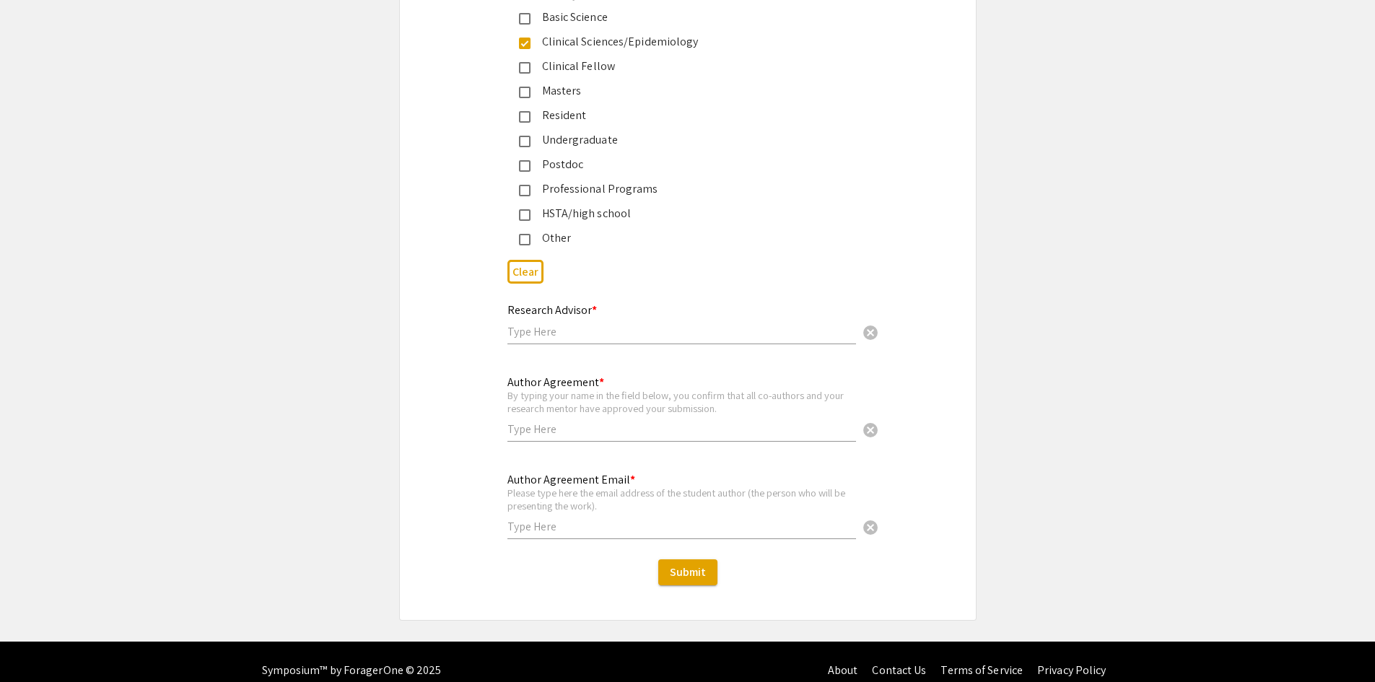
click at [557, 324] on input "text" at bounding box center [682, 331] width 349 height 15
type input "[PERSON_NAME], MD"
click at [559, 422] on input "text" at bounding box center [682, 429] width 349 height 15
type input "[PERSON_NAME]"
click at [555, 519] on input "text" at bounding box center [682, 526] width 349 height 15
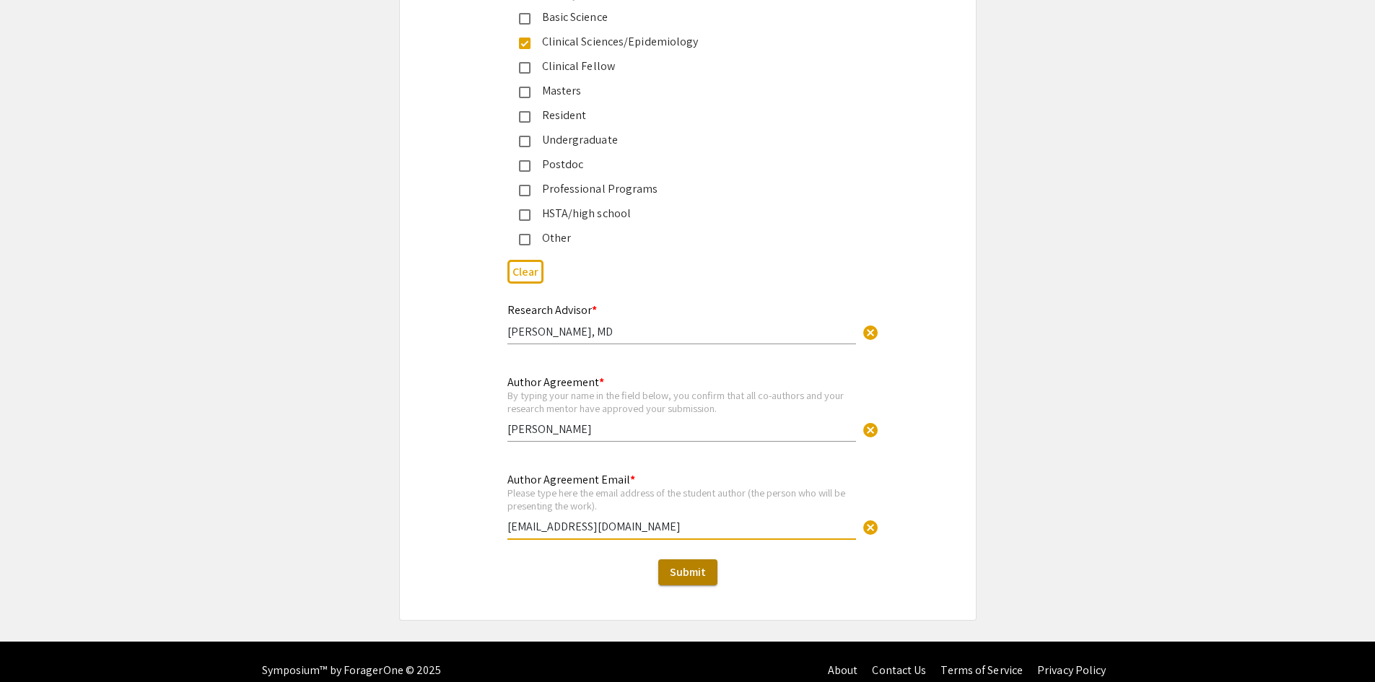
type input "[EMAIL_ADDRESS][DOMAIN_NAME]"
click at [707, 560] on button "Submit" at bounding box center [687, 573] width 59 height 26
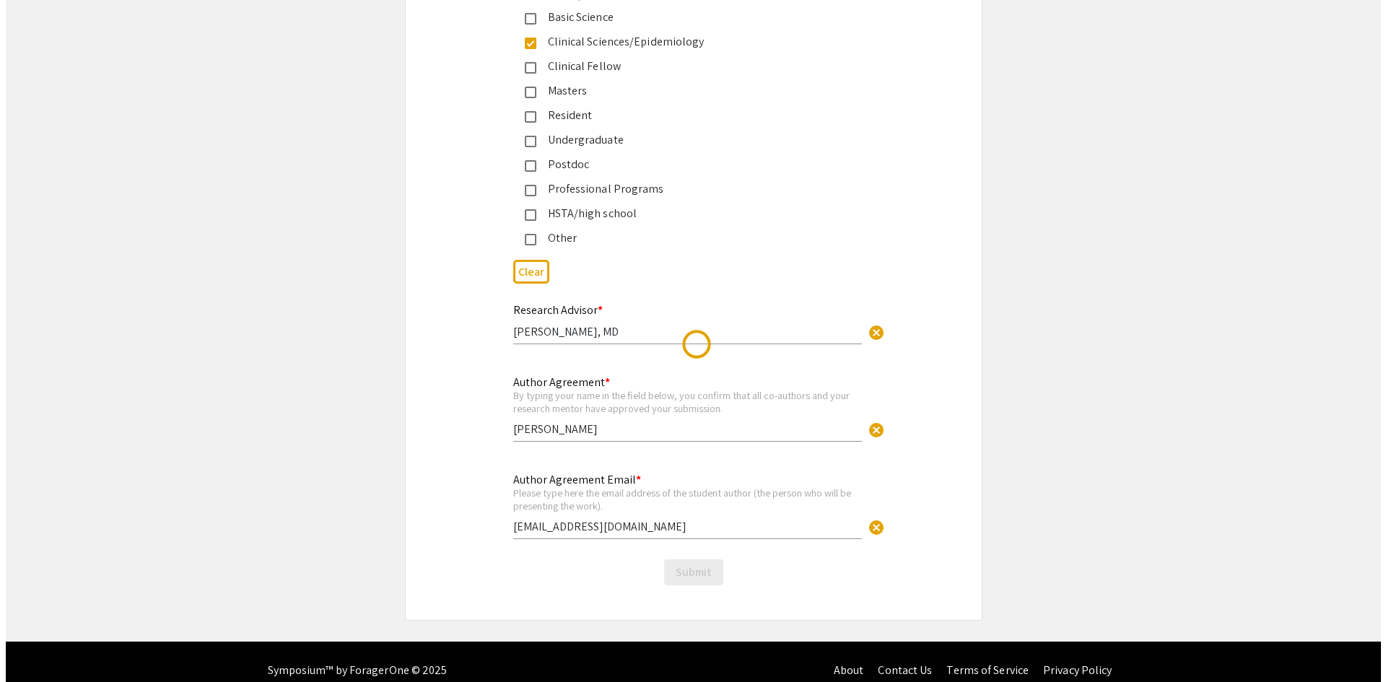
scroll to position [0, 0]
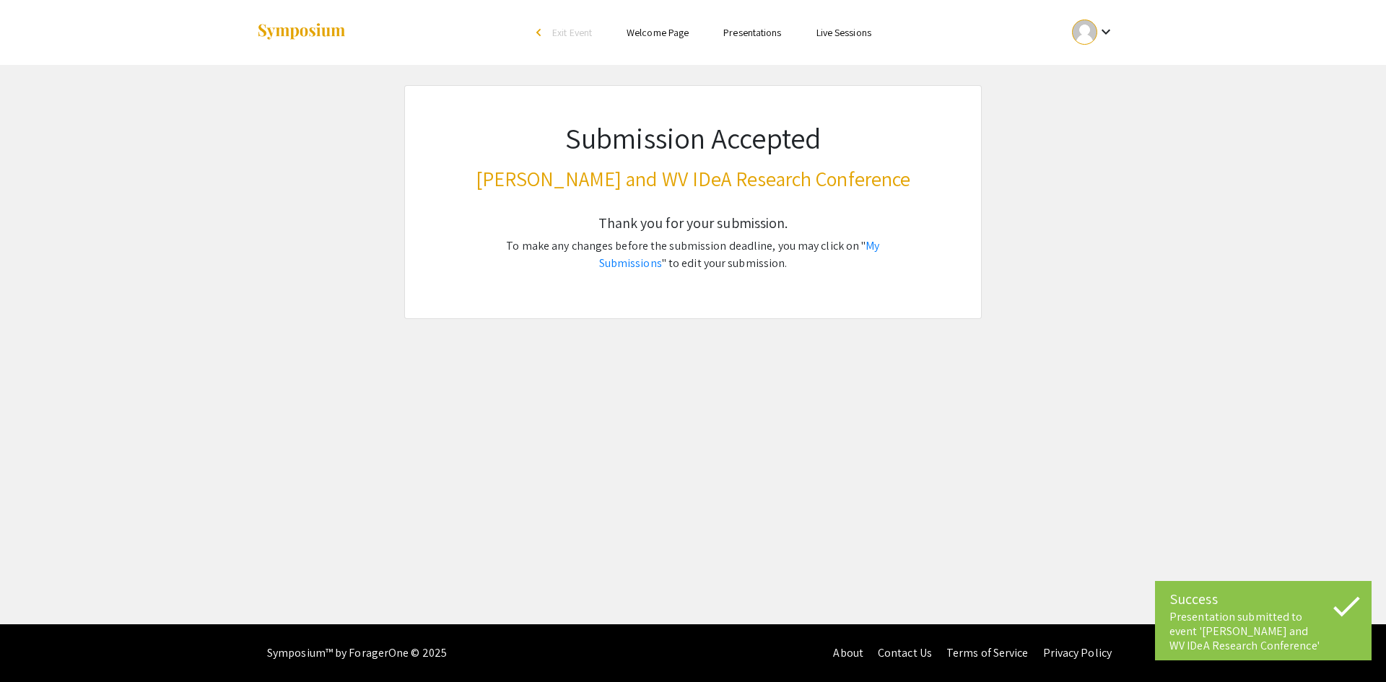
click at [735, 27] on link "Presentations" at bounding box center [752, 32] width 58 height 13
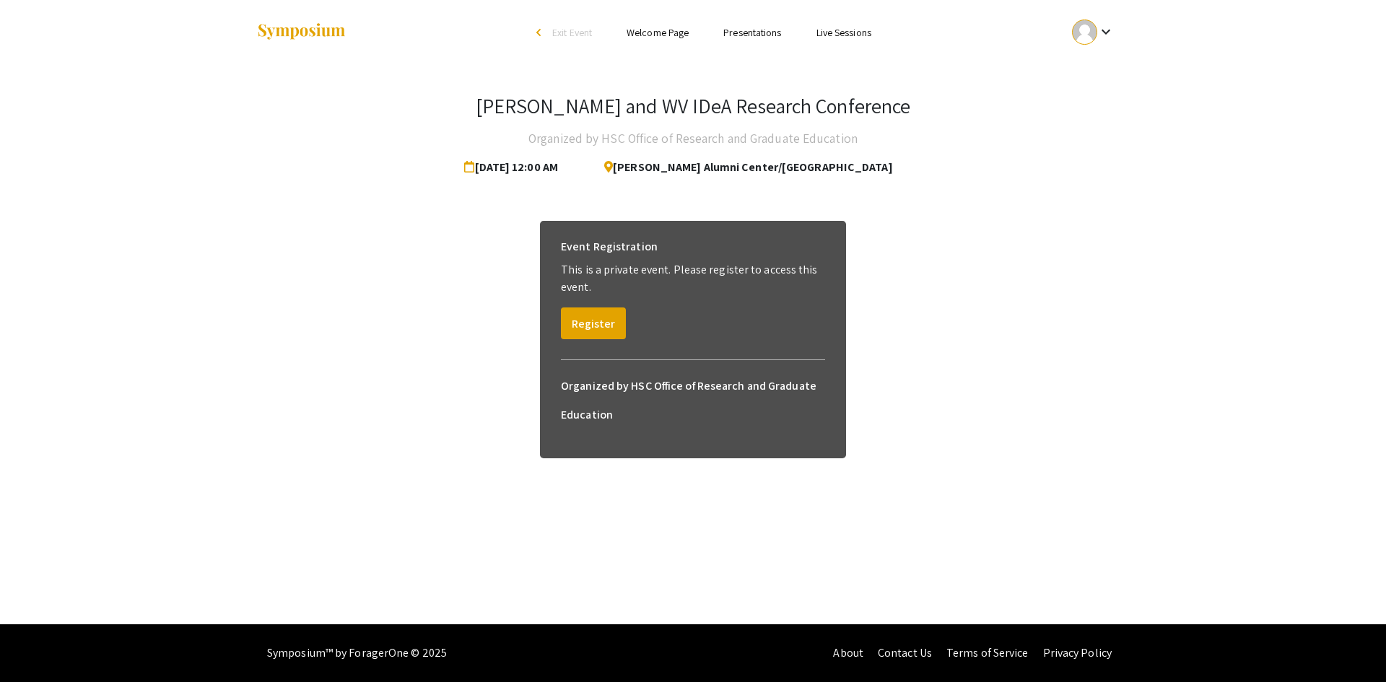
click at [663, 38] on link "Welcome Page" at bounding box center [658, 32] width 62 height 13
